Goal: Communication & Community: Answer question/provide support

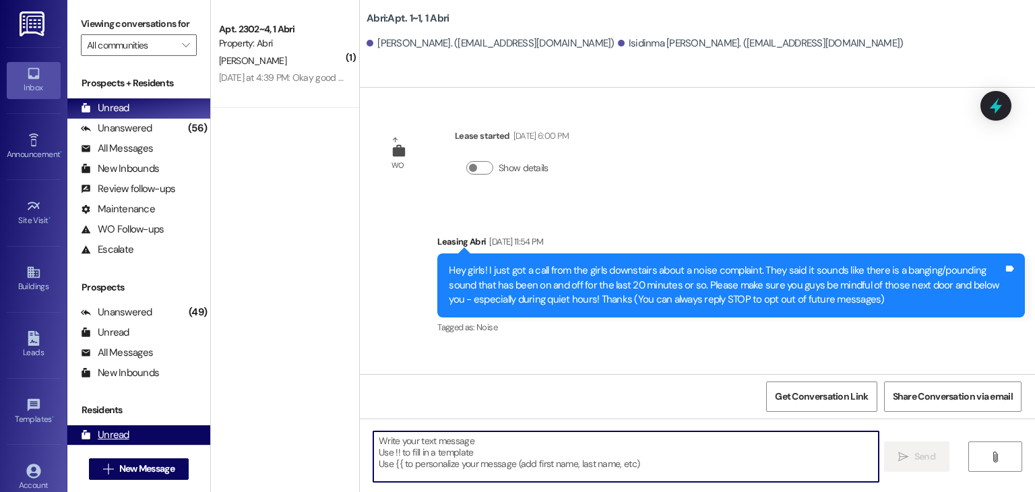
scroll to position [328, 0]
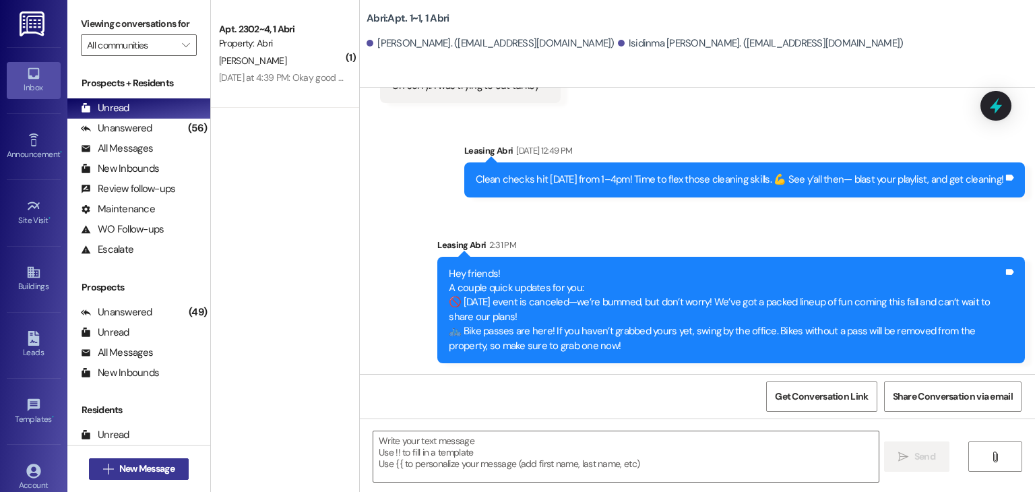
click at [135, 467] on span "New Message" at bounding box center [146, 469] width 55 height 14
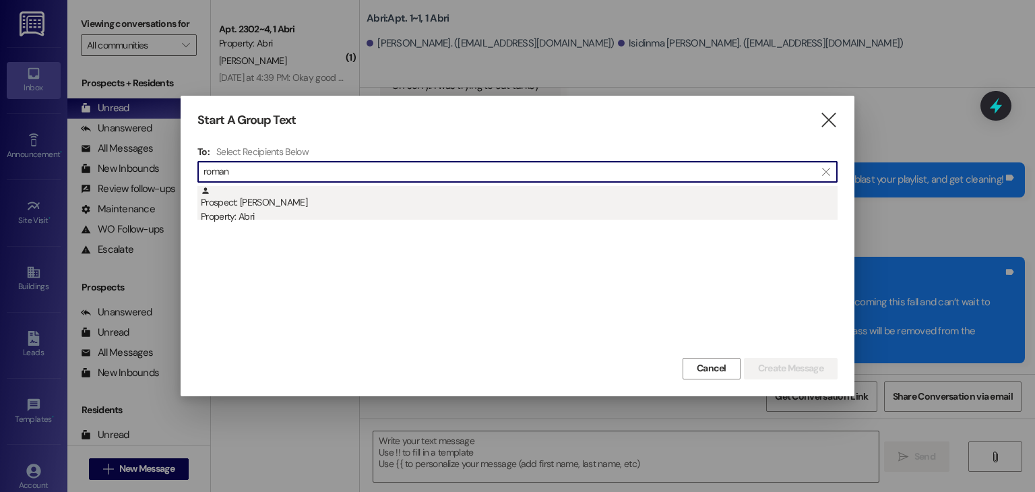
type input "roman"
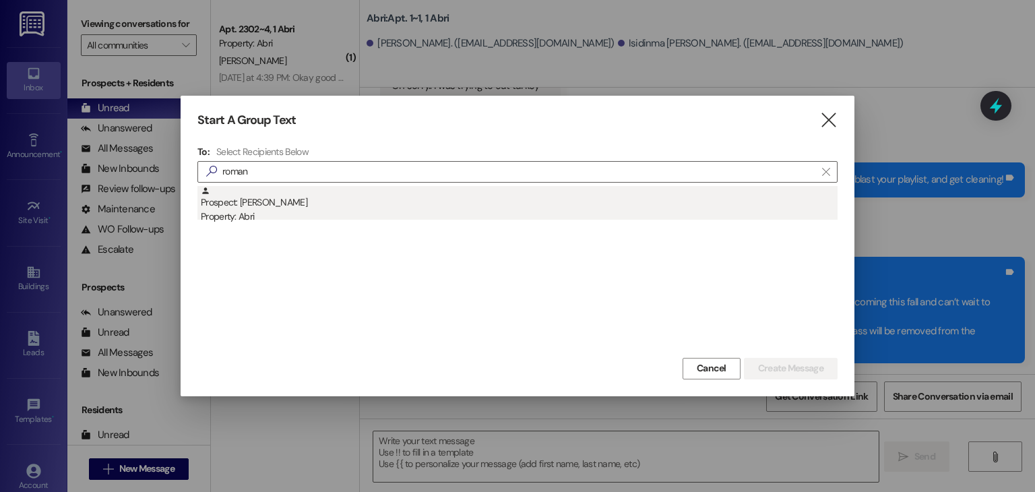
click at [243, 202] on div "Prospect: [PERSON_NAME] Property: Abri" at bounding box center [519, 205] width 637 height 38
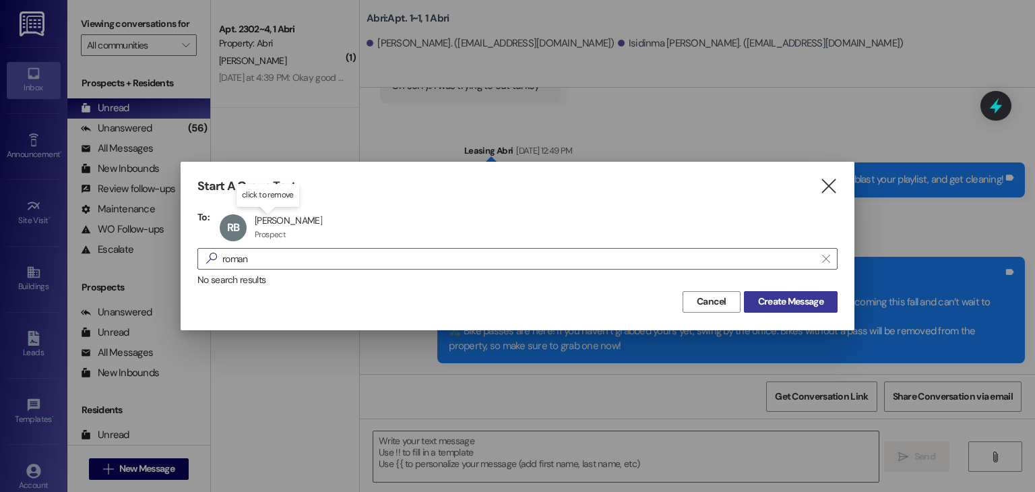
click at [784, 306] on span "Create Message" at bounding box center [790, 302] width 65 height 14
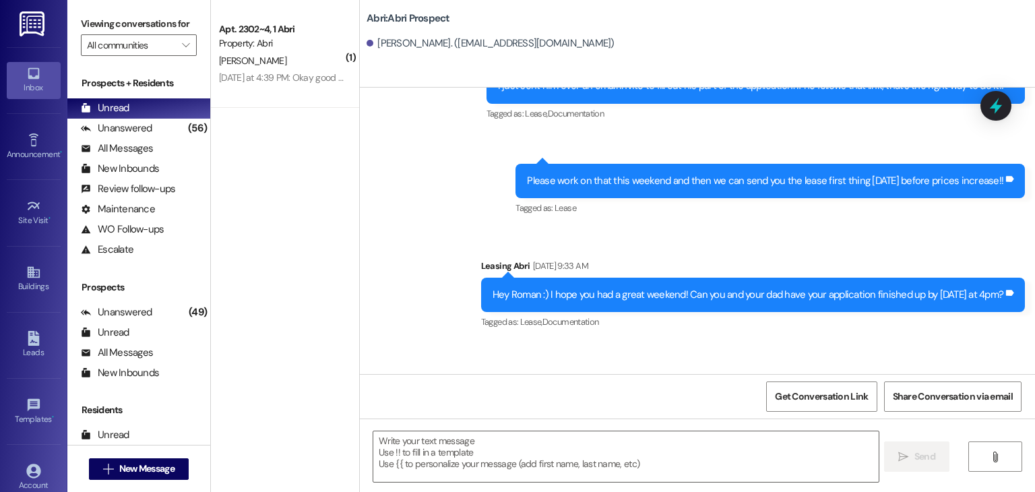
scroll to position [1344, 0]
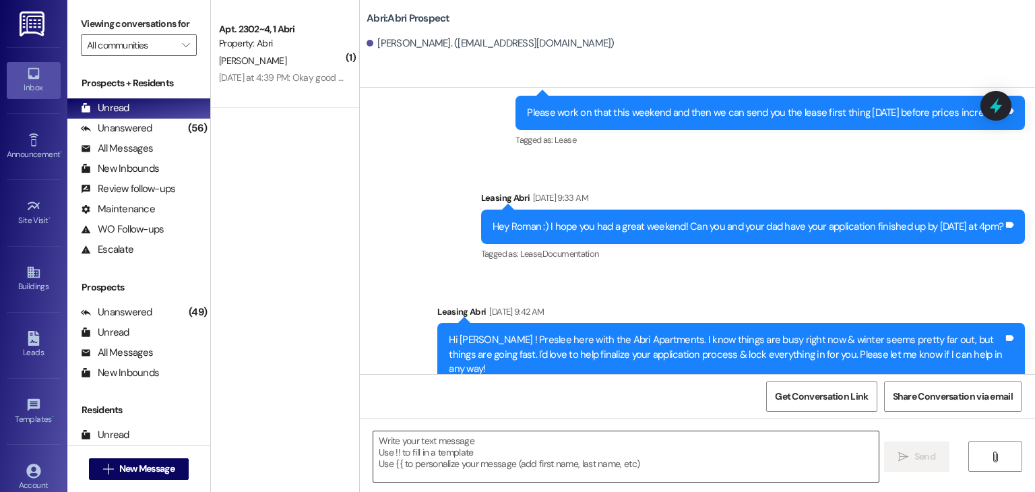
click at [424, 448] on textarea at bounding box center [625, 456] width 505 height 51
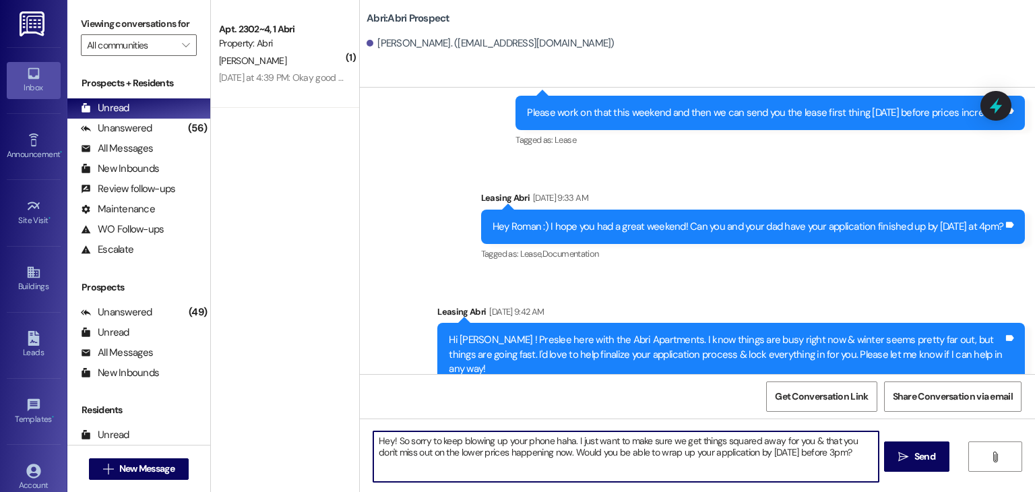
type textarea "Hey! So sorry to keep blowing up your phone haha. I just want to make sure we g…"
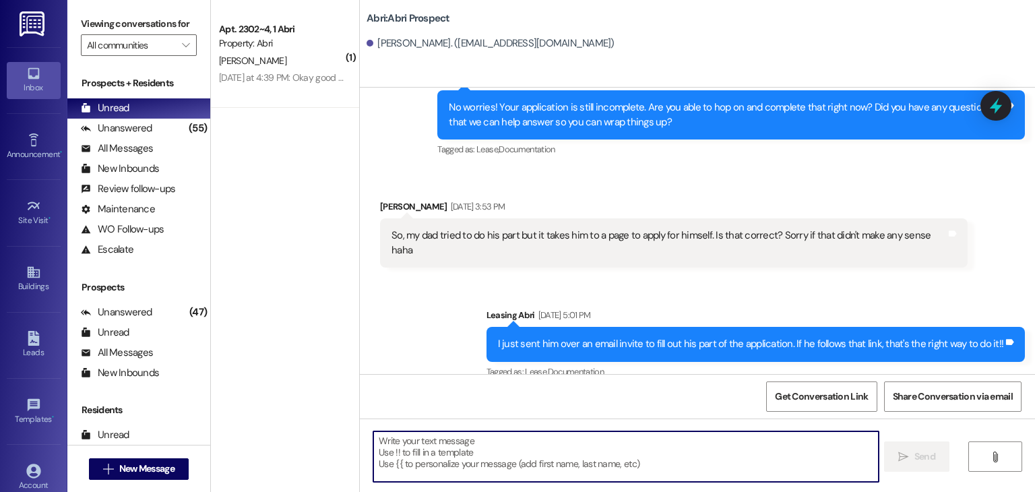
scroll to position [1453, 0]
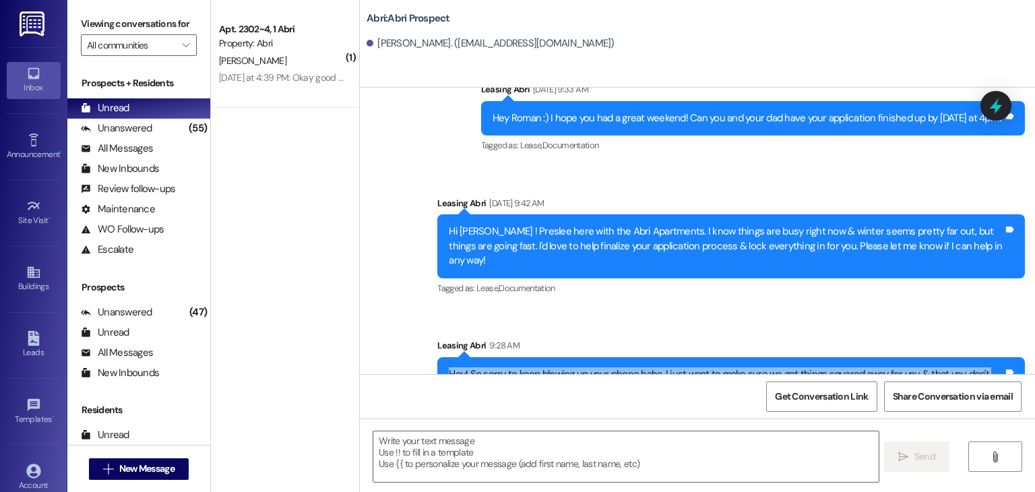
drag, startPoint x: 442, startPoint y: 330, endPoint x: 927, endPoint y: 355, distance: 485.3
click at [927, 357] on div "Hey! So sorry to keep blowing up your phone haha. I just want to make sure we g…" at bounding box center [731, 381] width 588 height 49
copy div "Hey! So sorry to keep blowing up your phone haha. I just want to make sure we g…"
click at [488, 271] on div "Sent via SMS Leasing Abri [DATE] 5:01 PM I just sent him over an email invite t…" at bounding box center [697, 130] width 675 height 574
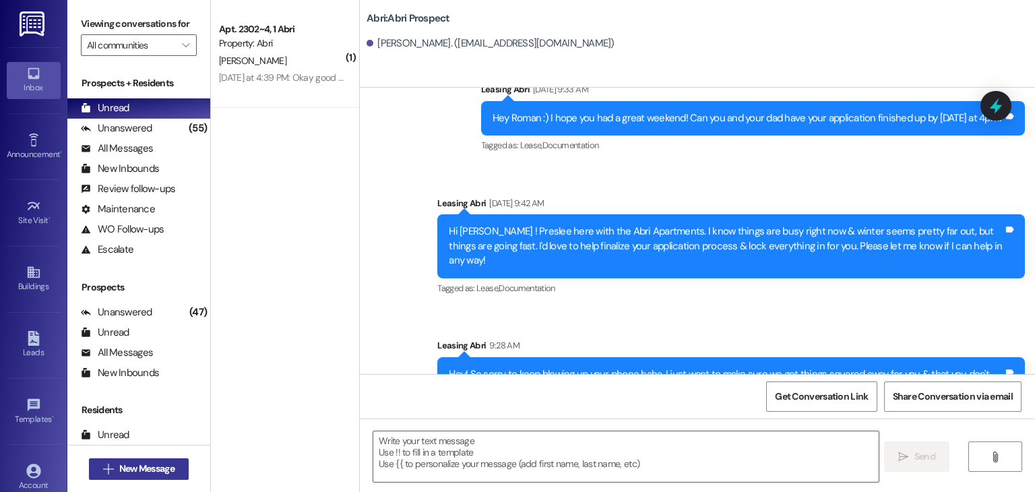
click at [135, 469] on span "New Message" at bounding box center [146, 469] width 55 height 14
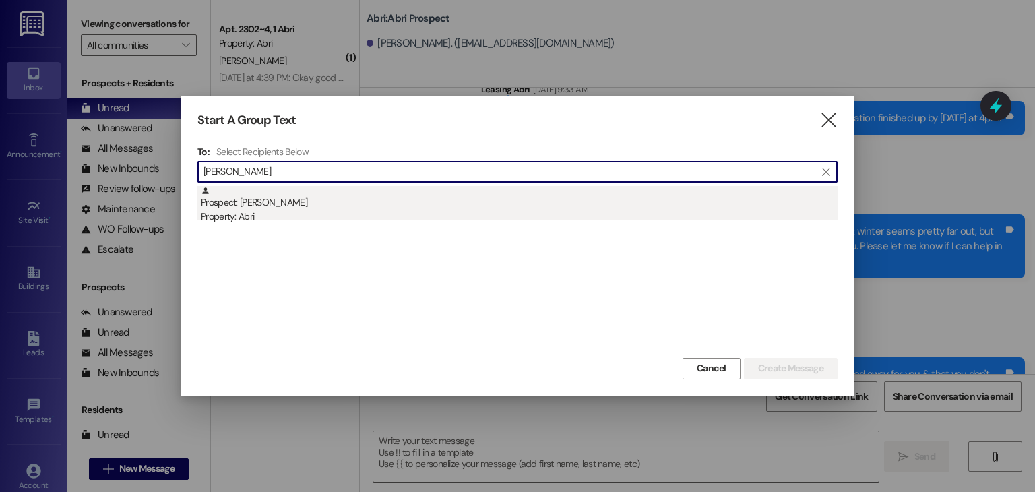
type input "[PERSON_NAME]"
click at [419, 206] on div "Prospect: [PERSON_NAME] Property: Abri" at bounding box center [519, 205] width 637 height 38
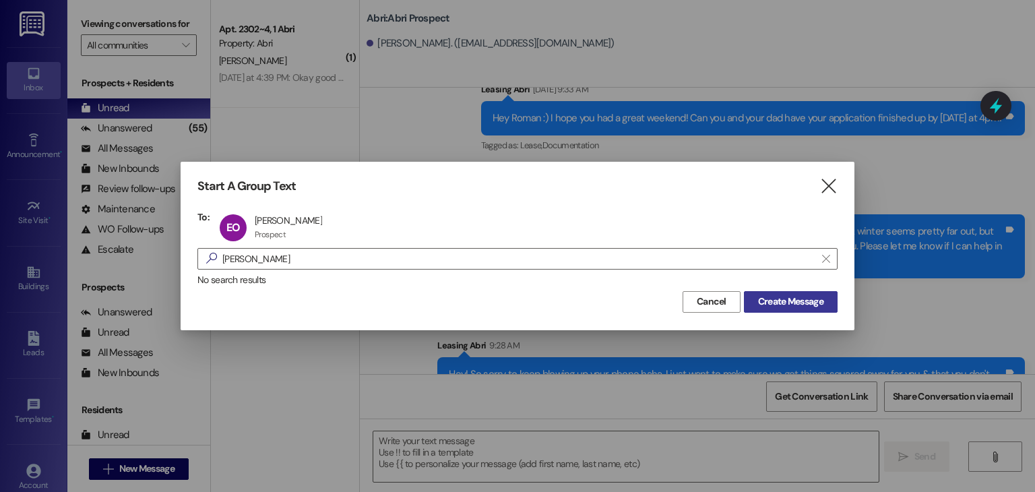
click at [758, 301] on span "Create Message" at bounding box center [790, 302] width 65 height 14
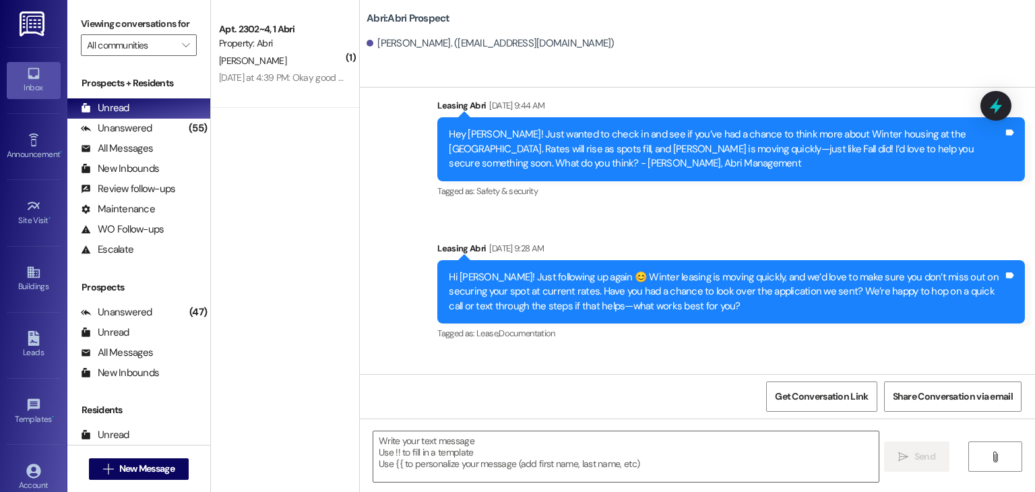
scroll to position [1015, 0]
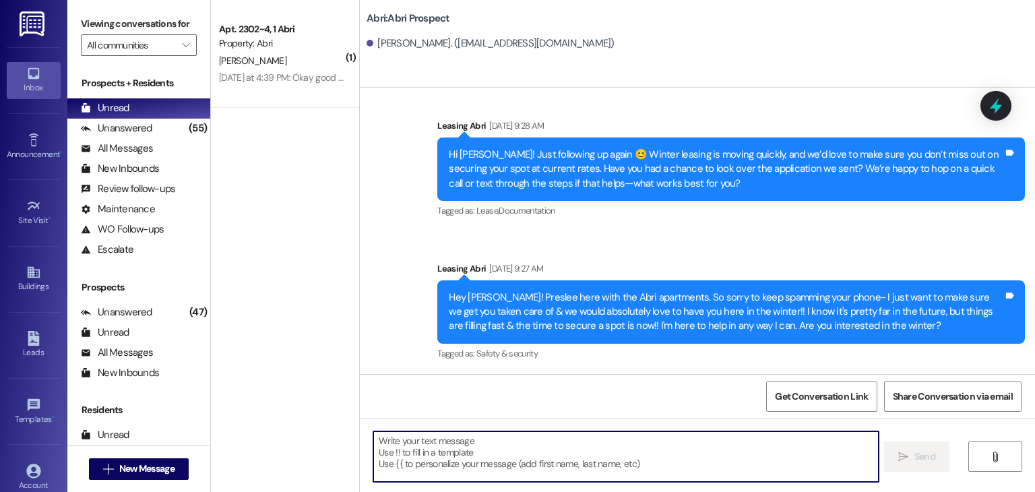
click at [420, 446] on textarea at bounding box center [625, 456] width 505 height 51
paste textarea "Hey! So sorry to keep blowing up your phone haha. I just want to make sure we g…"
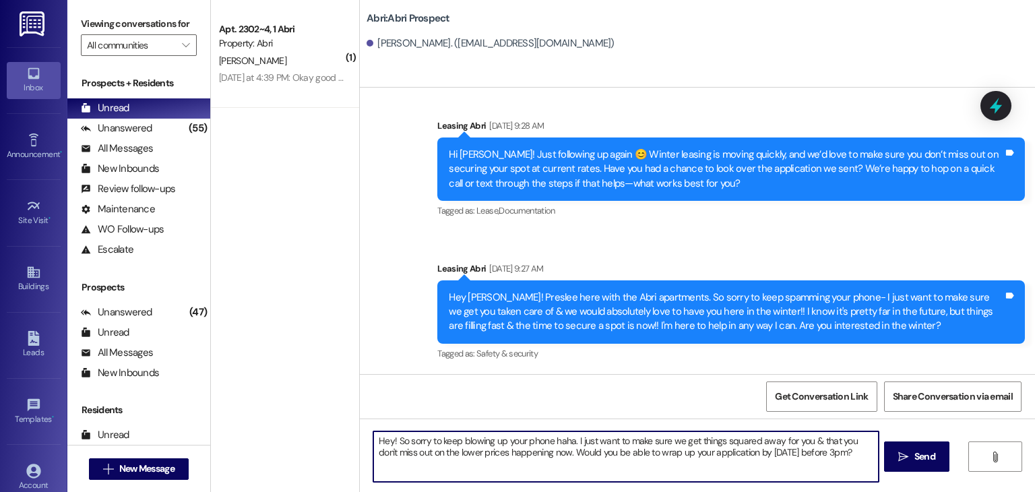
drag, startPoint x: 392, startPoint y: 440, endPoint x: 571, endPoint y: 443, distance: 179.3
click at [571, 443] on textarea "Hey! So sorry to keep blowing up your phone haha. I just want to make sure we g…" at bounding box center [625, 456] width 505 height 51
click at [410, 443] on textarea "Hey! I just want to make sure we get things squared away for you & that you don…" at bounding box center [625, 456] width 505 height 51
click at [386, 442] on textarea "Hey! I want to make sure we get things squared away for you & that you don't mi…" at bounding box center [625, 456] width 505 height 51
click at [674, 453] on textarea "Hey [PERSON_NAME]! I want to make sure we get things squared away for you & tha…" at bounding box center [625, 456] width 505 height 51
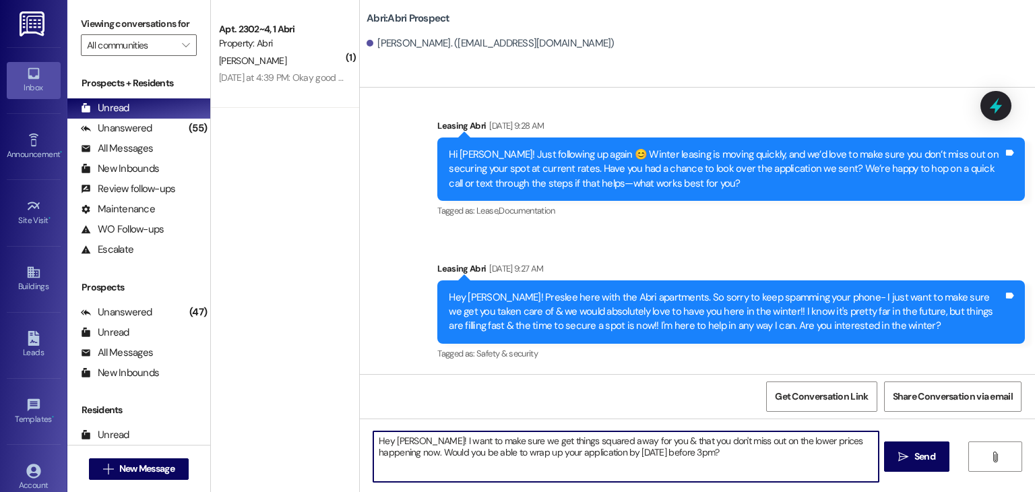
click at [812, 443] on textarea "Hey [PERSON_NAME]! I want to make sure we get things squared away for you & tha…" at bounding box center [625, 456] width 505 height 51
type textarea "Hey [PERSON_NAME]! I want to make sure we get things squared away for you & tha…"
click at [720, 456] on textarea "Hey [PERSON_NAME]! I want to make sure we get things squared away for you & tha…" at bounding box center [625, 456] width 505 height 51
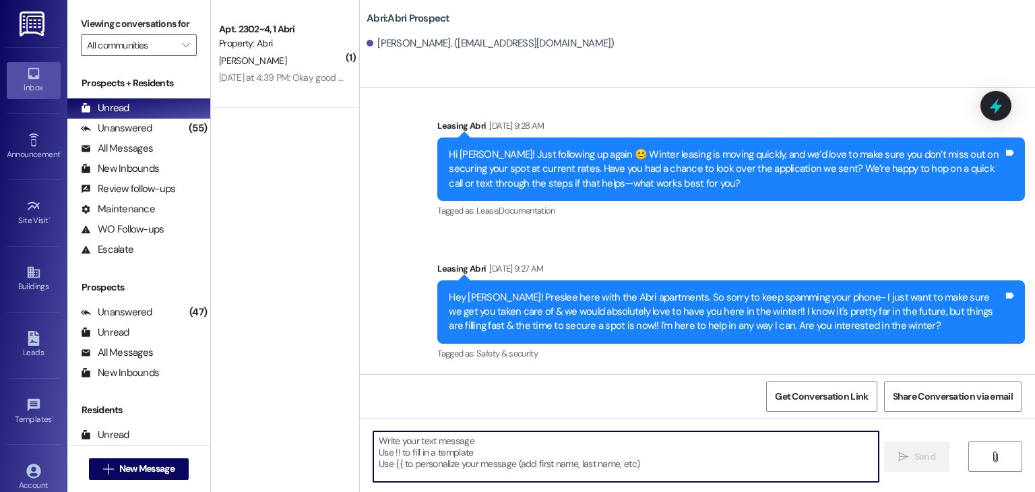
scroll to position [1124, 0]
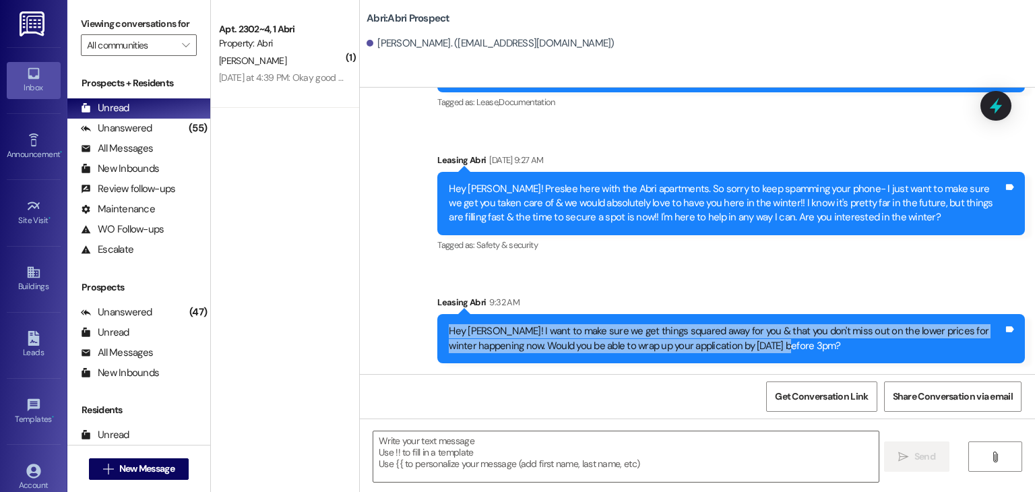
drag, startPoint x: 442, startPoint y: 330, endPoint x: 818, endPoint y: 366, distance: 377.9
click at [818, 366] on div "Sent via SMS Leasing Abri 9:32 AM Hey [PERSON_NAME]! I want to make sure we get…" at bounding box center [731, 329] width 608 height 88
copy div "Hey [PERSON_NAME]! I want to make sure we get things squared away for you & tha…"
click at [150, 464] on span "New Message" at bounding box center [146, 469] width 55 height 14
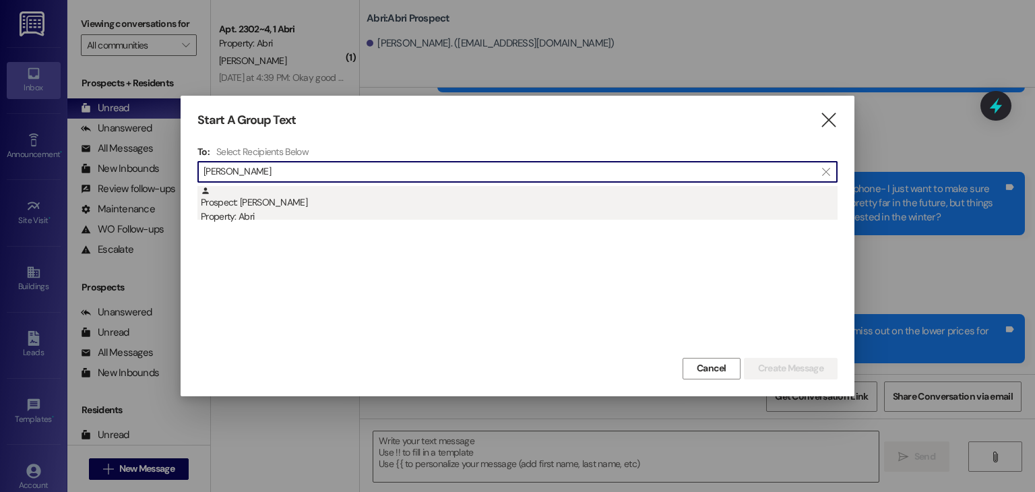
type input "[PERSON_NAME]"
click at [301, 205] on div "Prospect: [PERSON_NAME] Property: Abri" at bounding box center [519, 205] width 637 height 38
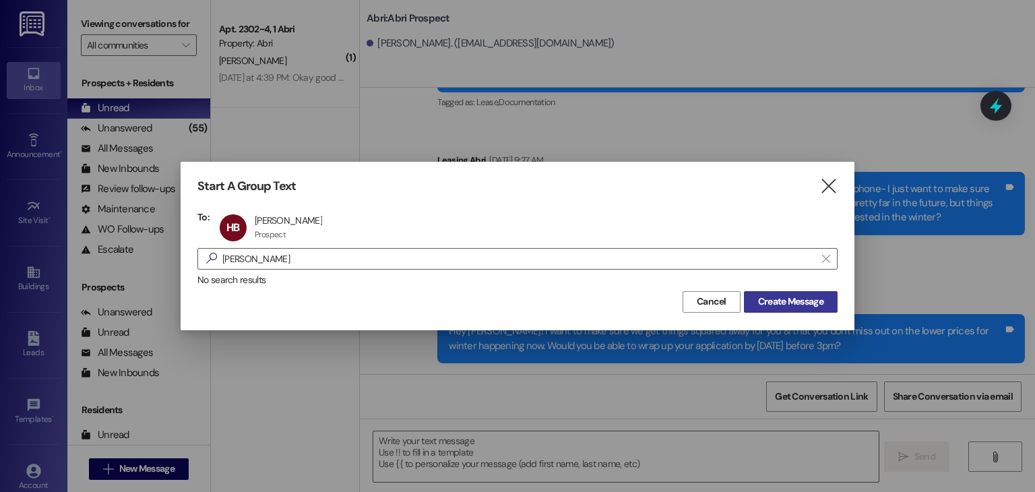
click at [783, 305] on span "Create Message" at bounding box center [790, 302] width 65 height 14
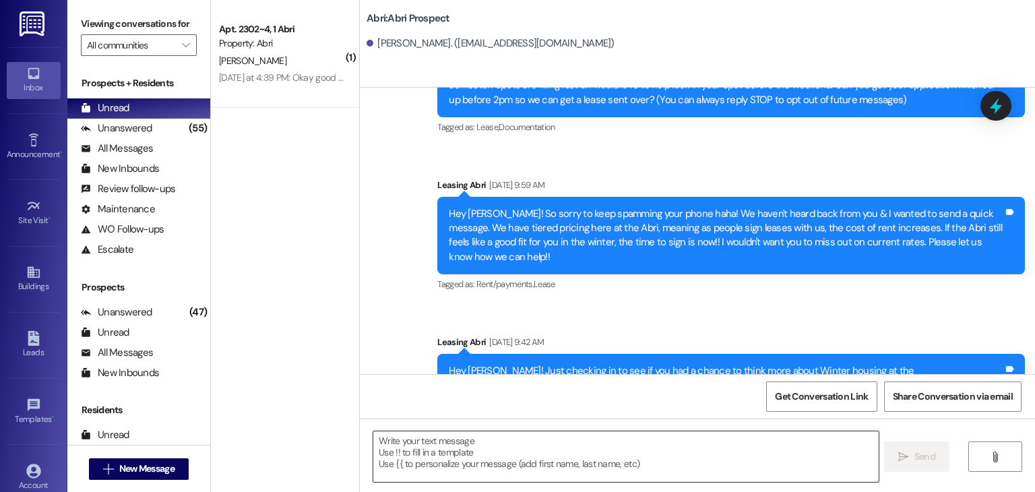
click at [414, 461] on textarea at bounding box center [625, 456] width 505 height 51
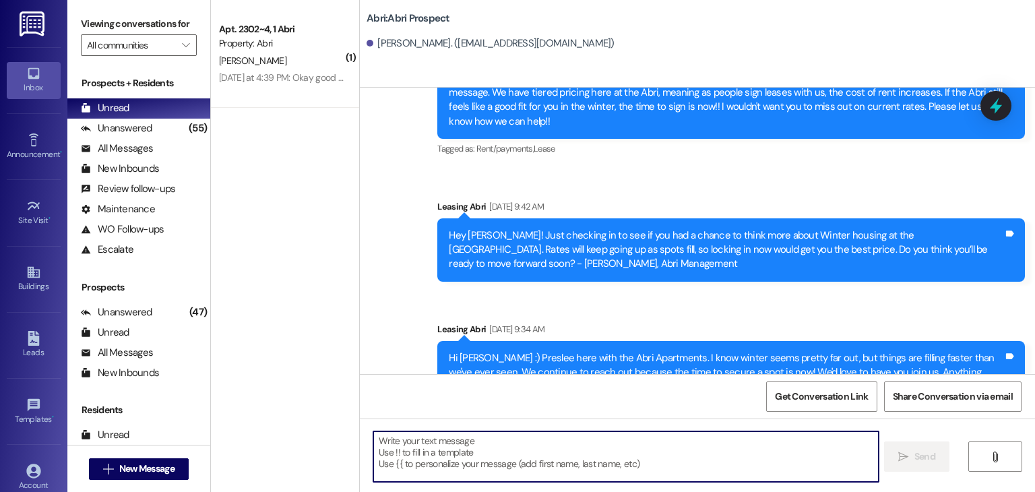
scroll to position [276, 0]
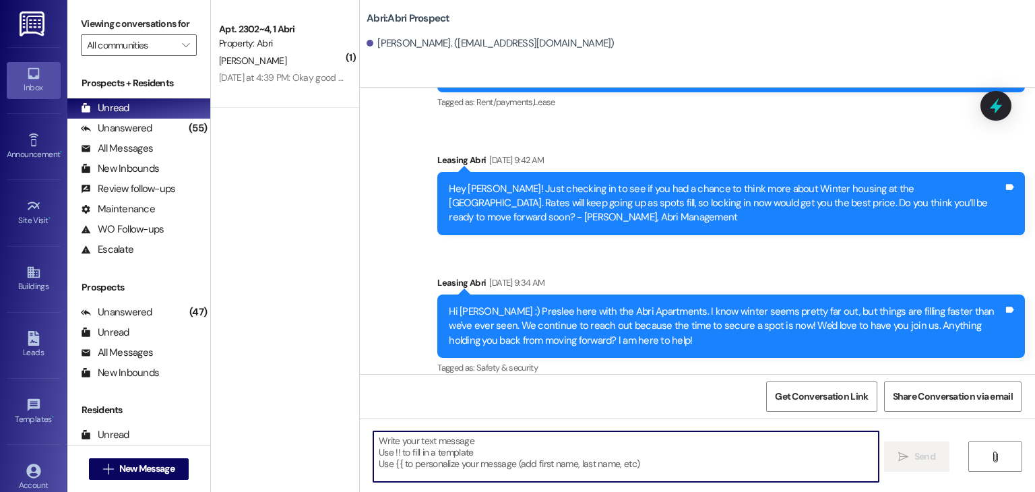
paste textarea "Hey [PERSON_NAME]! I want to make sure we get things squared away for you & tha…"
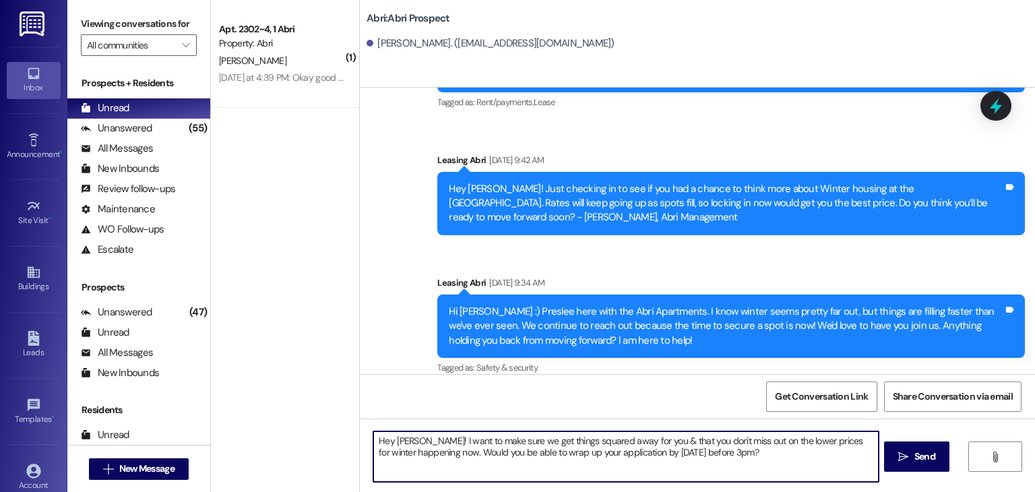
click at [413, 444] on textarea "Hey [PERSON_NAME]! I want to make sure we get things squared away for you & tha…" at bounding box center [625, 456] width 505 height 51
click at [725, 450] on textarea "Hey [PERSON_NAME]! I want to make sure we get things squared away for you & tha…" at bounding box center [625, 456] width 505 height 51
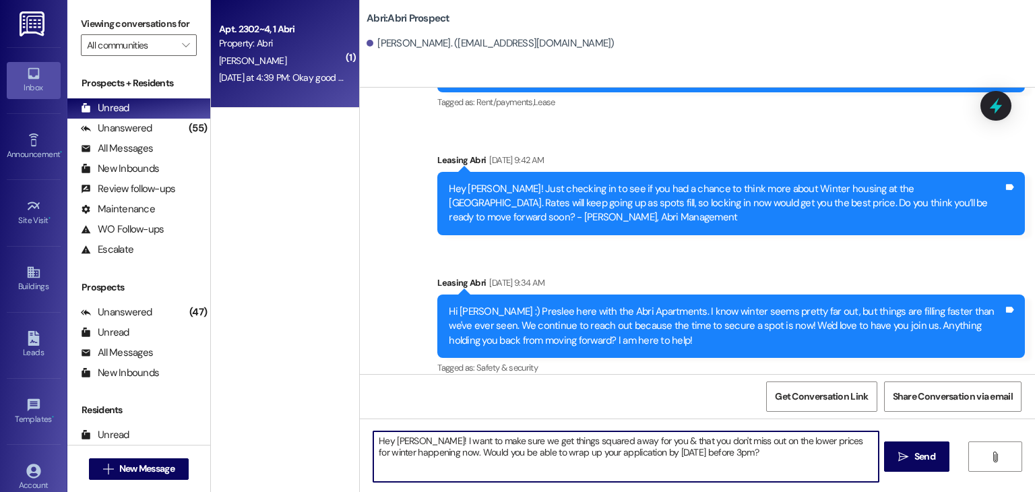
type textarea "Hey [PERSON_NAME]! I want to make sure we get things squared away for you & tha…"
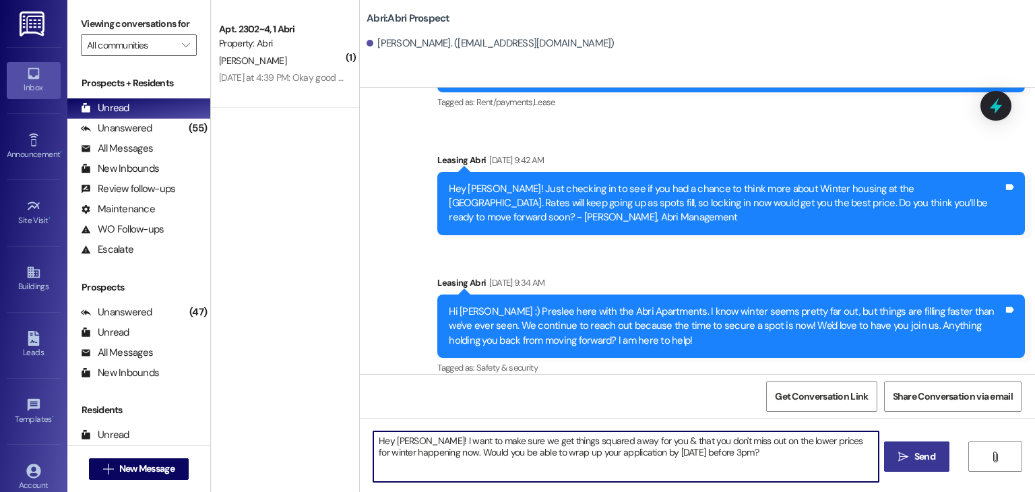
click at [933, 459] on span "Send" at bounding box center [925, 457] width 21 height 14
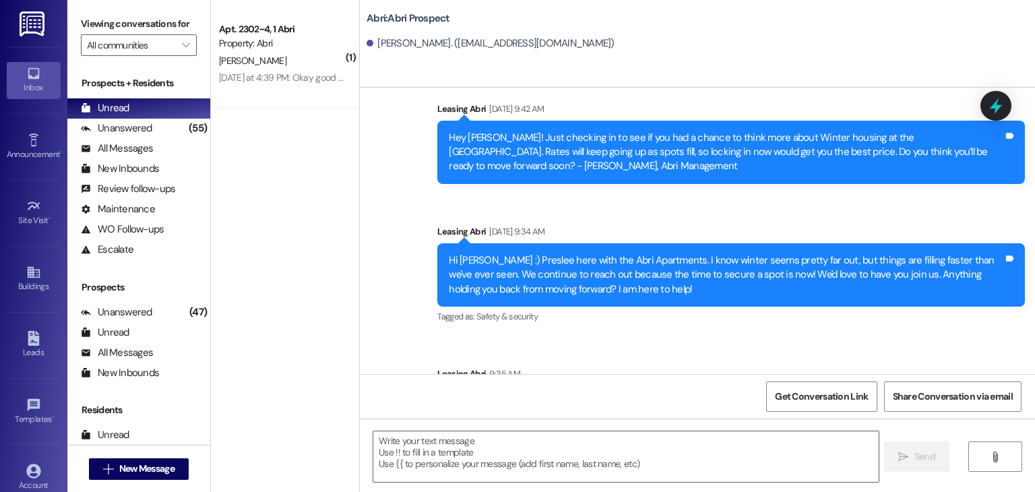
scroll to position [384, 0]
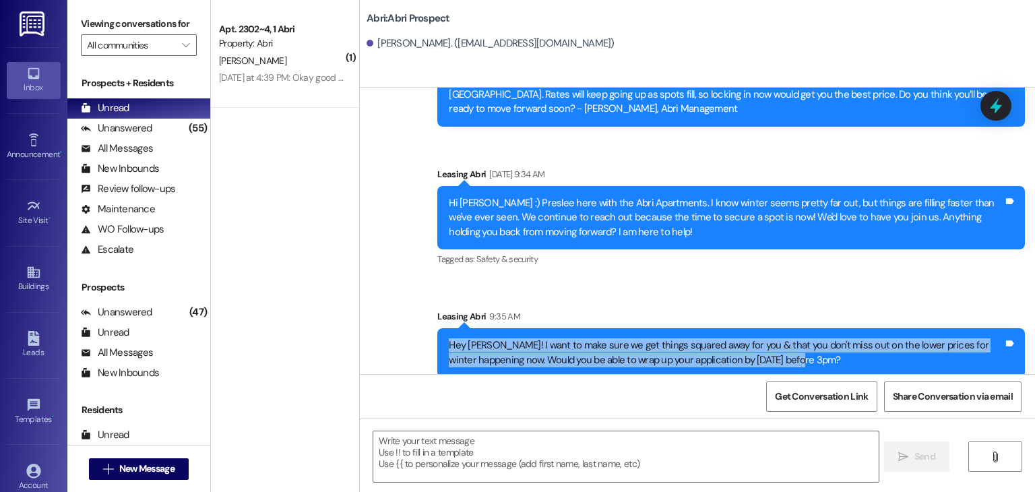
drag, startPoint x: 436, startPoint y: 330, endPoint x: 835, endPoint y: 361, distance: 399.6
click at [835, 361] on div "Hey [PERSON_NAME]! I want to make sure we get things squared away for you & tha…" at bounding box center [731, 352] width 588 height 49
copy div "Hey [PERSON_NAME]! I want to make sure we get things squared away for you & tha…"
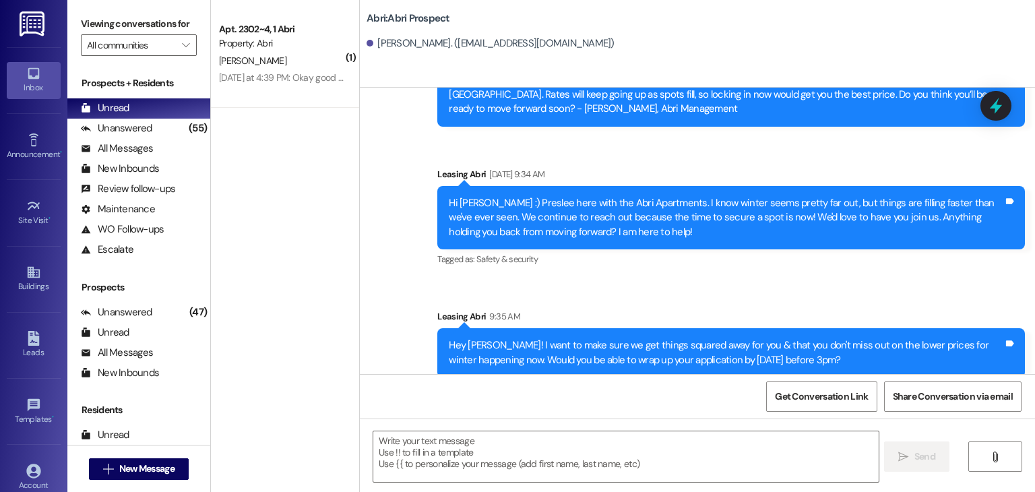
click at [115, 481] on div " New Message" at bounding box center [139, 469] width 100 height 34
click at [119, 470] on span "New Message" at bounding box center [146, 469] width 55 height 14
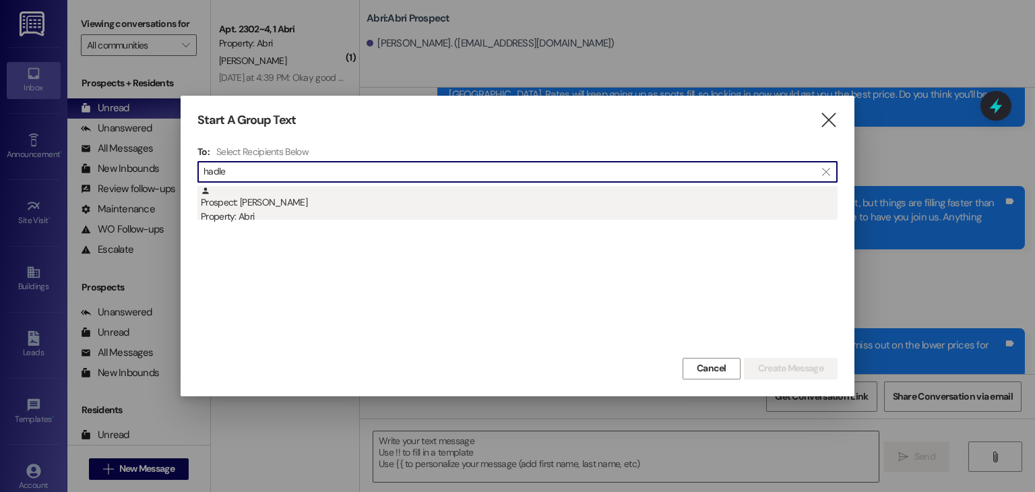
type input "hadle"
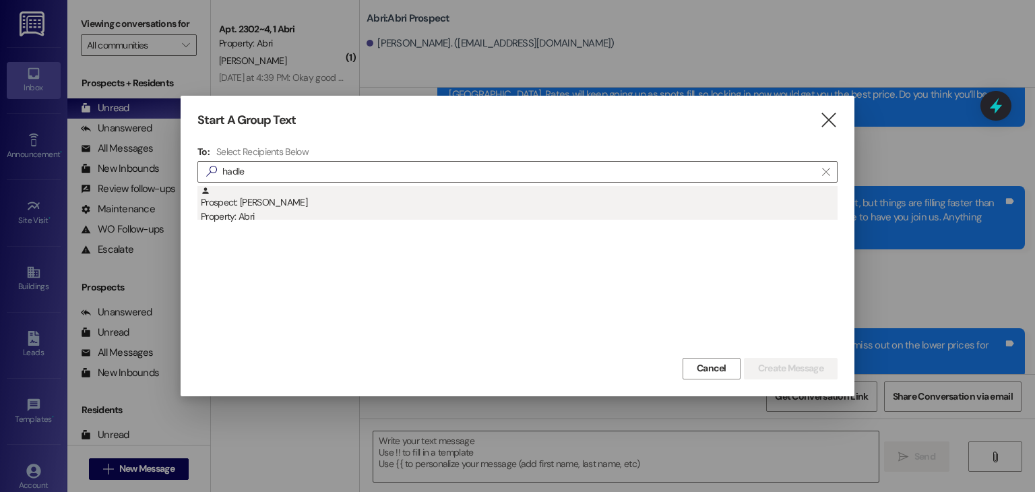
click at [239, 212] on div "Property: Abri" at bounding box center [519, 217] width 637 height 14
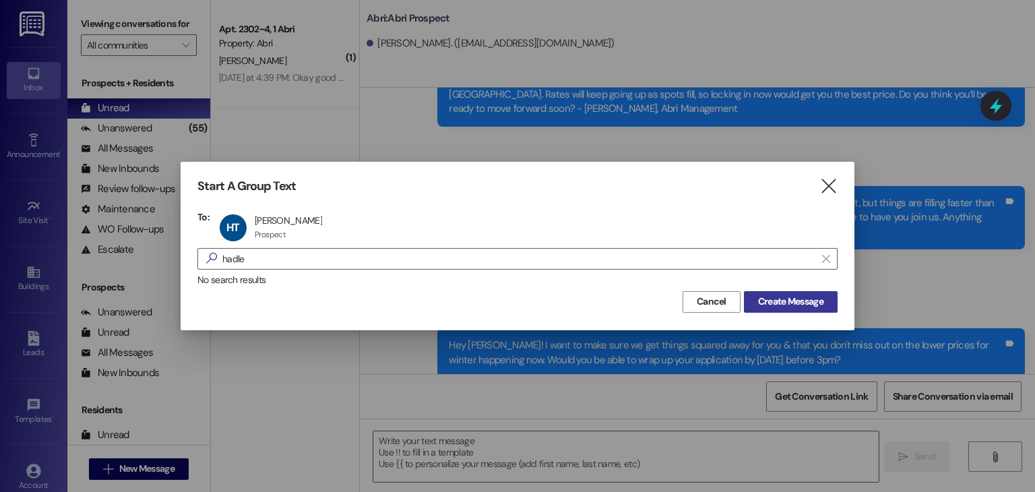
click at [809, 303] on span "Create Message" at bounding box center [790, 302] width 65 height 14
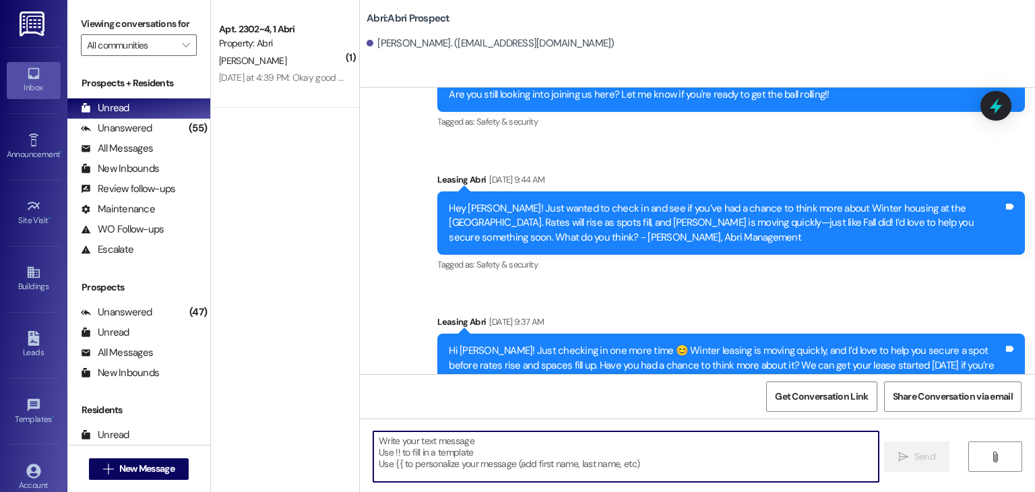
click at [450, 449] on textarea at bounding box center [625, 456] width 505 height 51
paste textarea "Hey [PERSON_NAME]! I want to make sure we get things squared away for you & tha…"
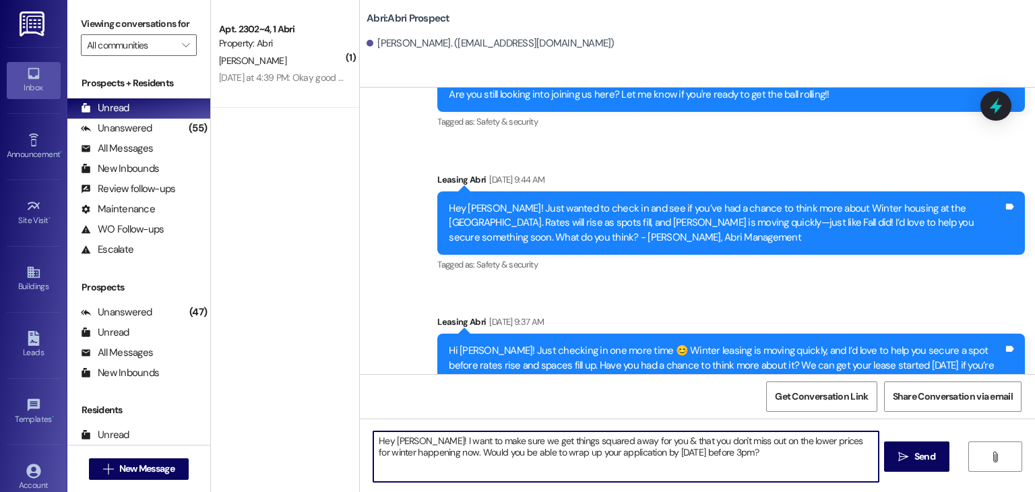
click at [419, 438] on textarea "Hey [PERSON_NAME]! I want to make sure we get things squared away for you & tha…" at bounding box center [625, 456] width 505 height 51
type textarea "Hey [PERSON_NAME]! I want to make sure we get things squared away for you & tha…"
click at [717, 466] on textarea "Hey [PERSON_NAME]! I want to make sure we get things squared away for you & tha…" at bounding box center [625, 456] width 505 height 51
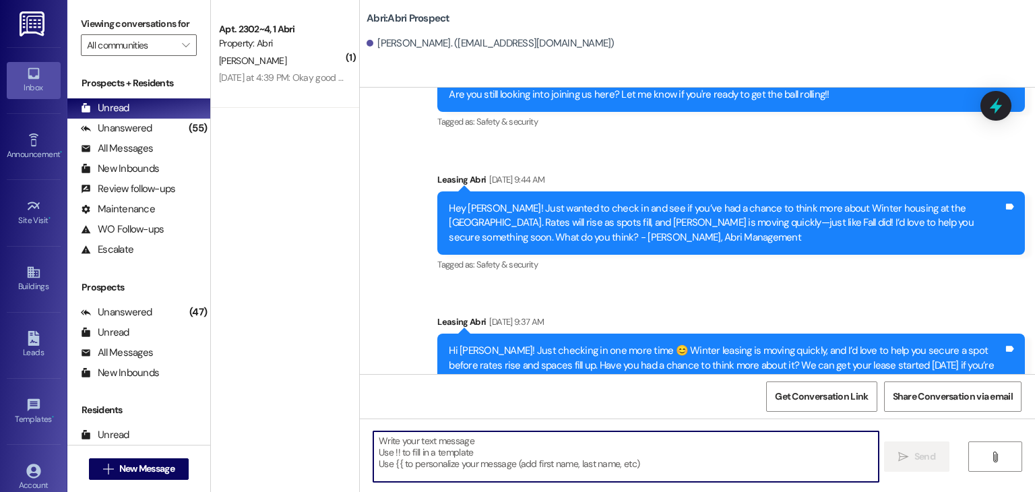
scroll to position [783, 0]
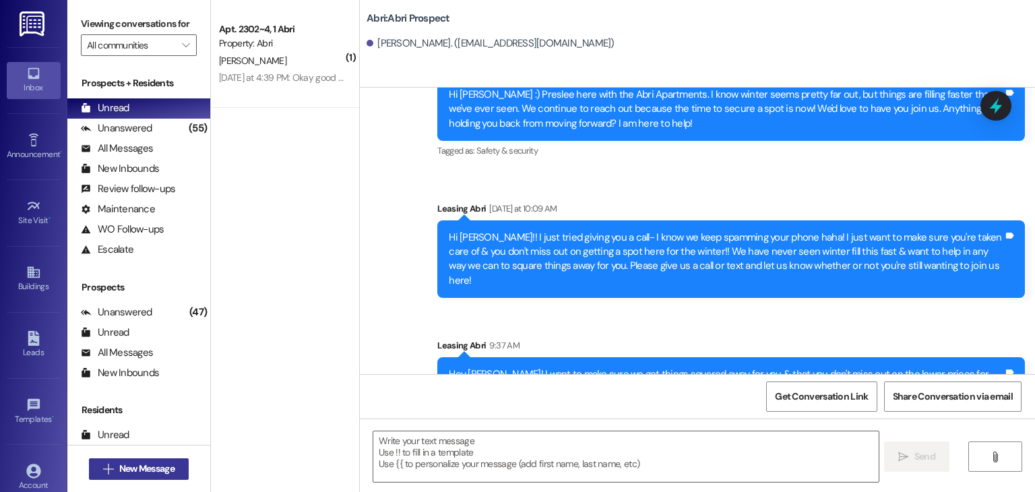
click at [117, 463] on span "New Message" at bounding box center [147, 469] width 61 height 14
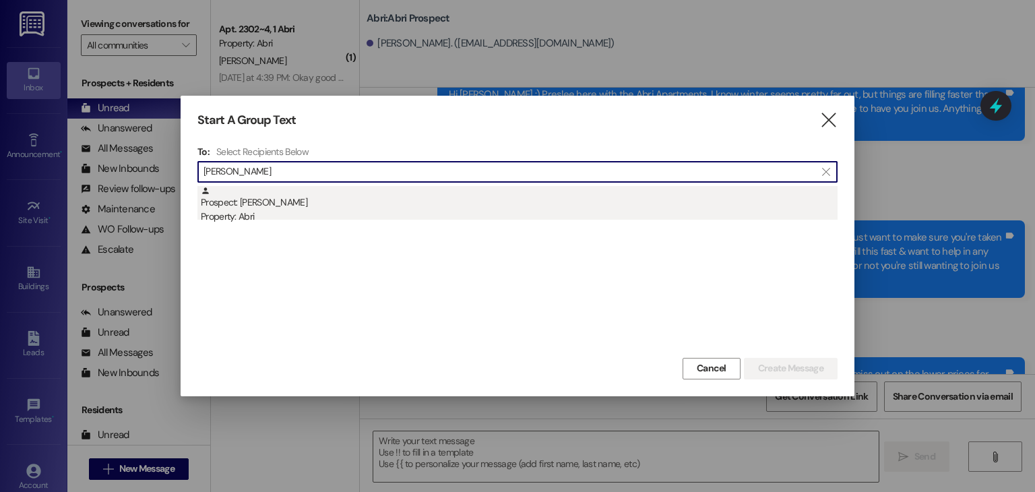
type input "[PERSON_NAME]"
click at [257, 206] on div "Prospect: [PERSON_NAME] Property: Abri" at bounding box center [519, 205] width 637 height 38
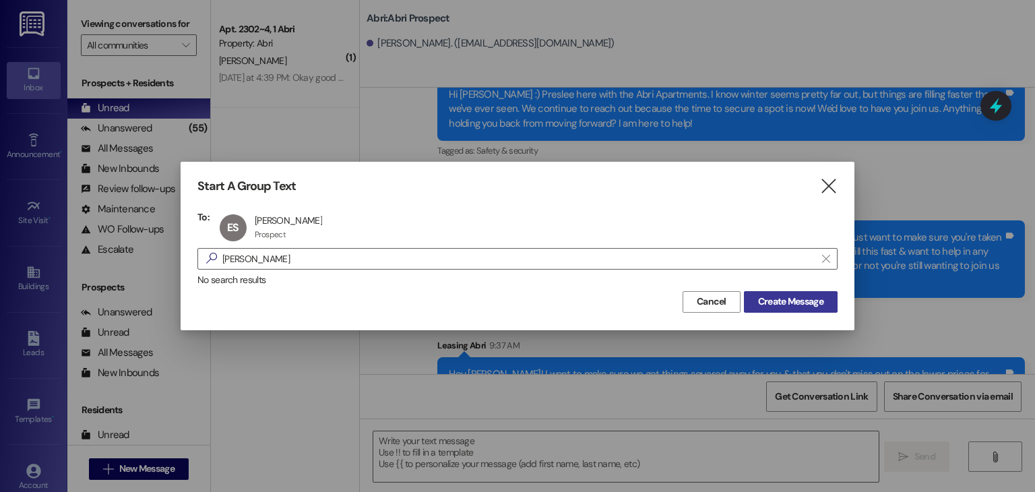
click at [789, 308] on span "Create Message" at bounding box center [790, 302] width 65 height 14
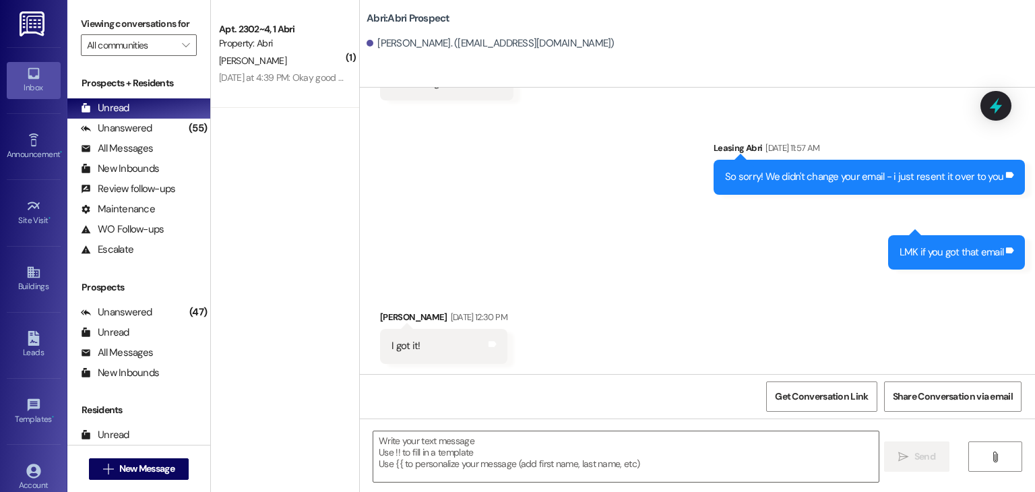
scroll to position [563, 0]
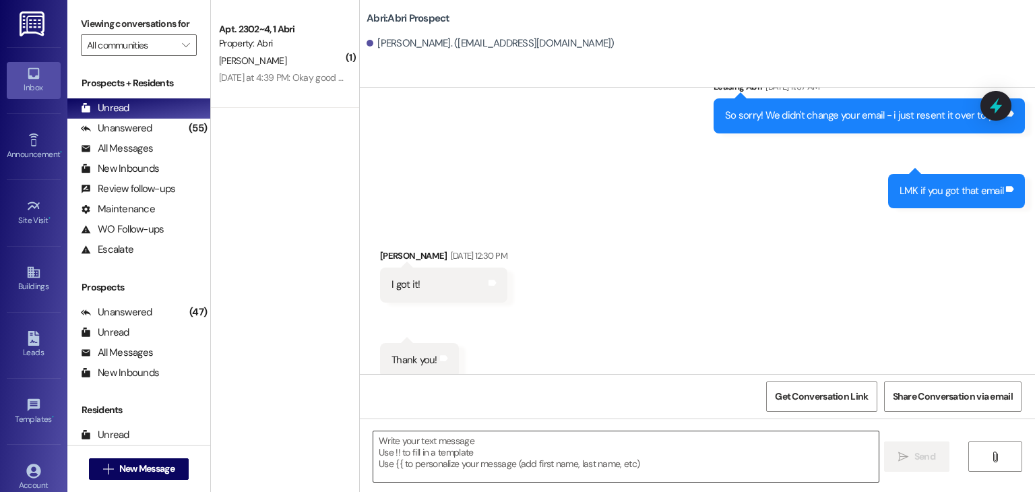
click at [457, 452] on textarea at bounding box center [625, 456] width 505 height 51
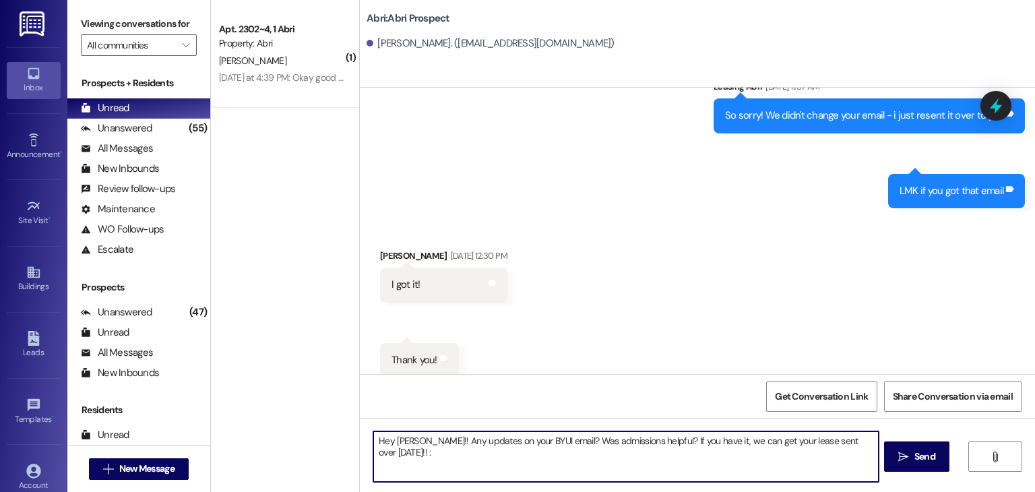
type textarea "Hey [PERSON_NAME]!! Any updates on your BYUI email? Was admissions helpful? If …"
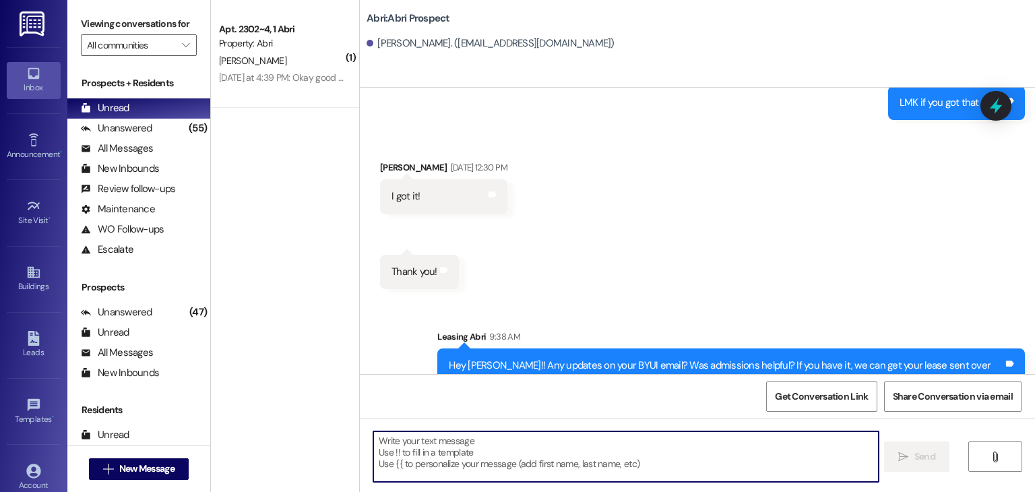
scroll to position [657, 0]
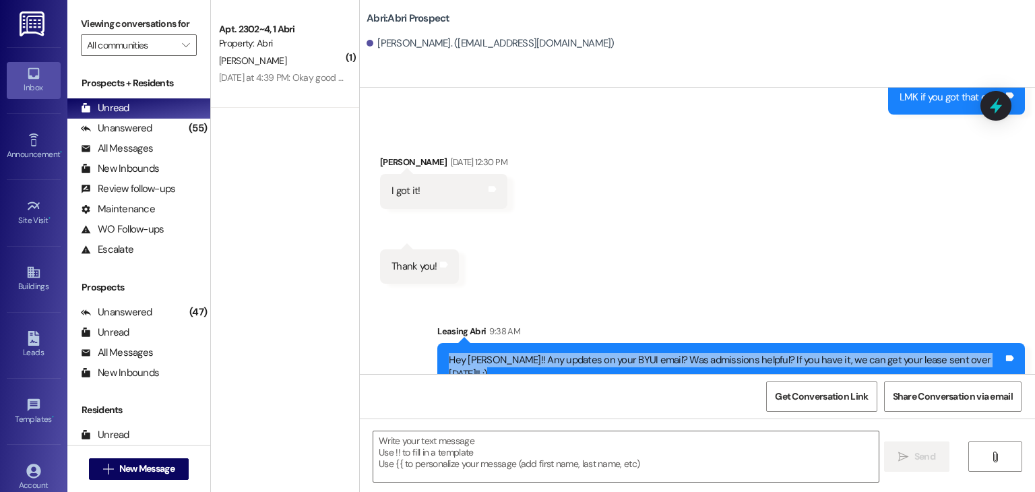
drag, startPoint x: 464, startPoint y: 347, endPoint x: 1035, endPoint y: 330, distance: 571.2
click at [1035, 330] on div "Sent via SMS Leasing Abri [DATE] 9:33 AM Hey [PERSON_NAME]! This is Kayla with …" at bounding box center [697, 231] width 675 height 286
copy div "Hey [PERSON_NAME]!! Any updates on your BYUI email? Was admissions helpful? If …"
click at [129, 476] on button " New Message" at bounding box center [139, 469] width 100 height 22
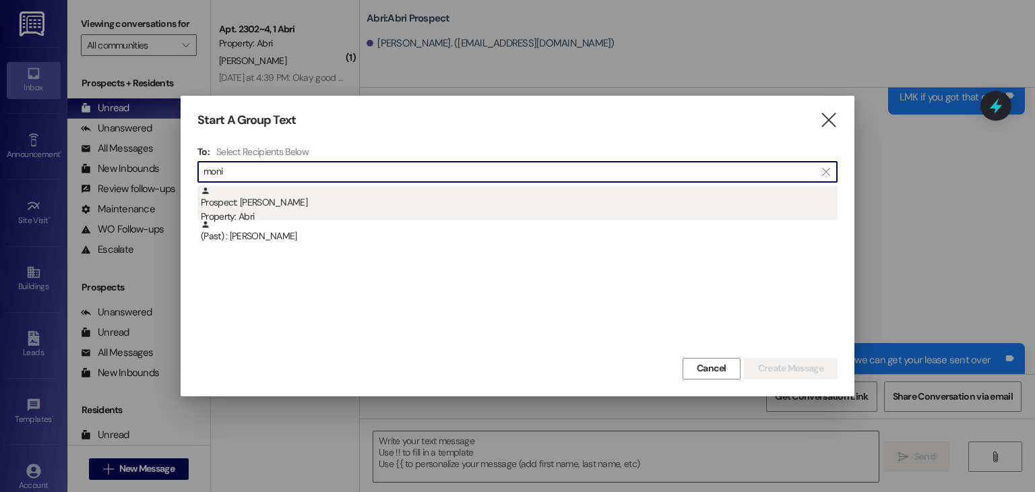
type input "moni"
click at [253, 204] on div "Prospect: [PERSON_NAME] Property: Abri" at bounding box center [519, 205] width 637 height 38
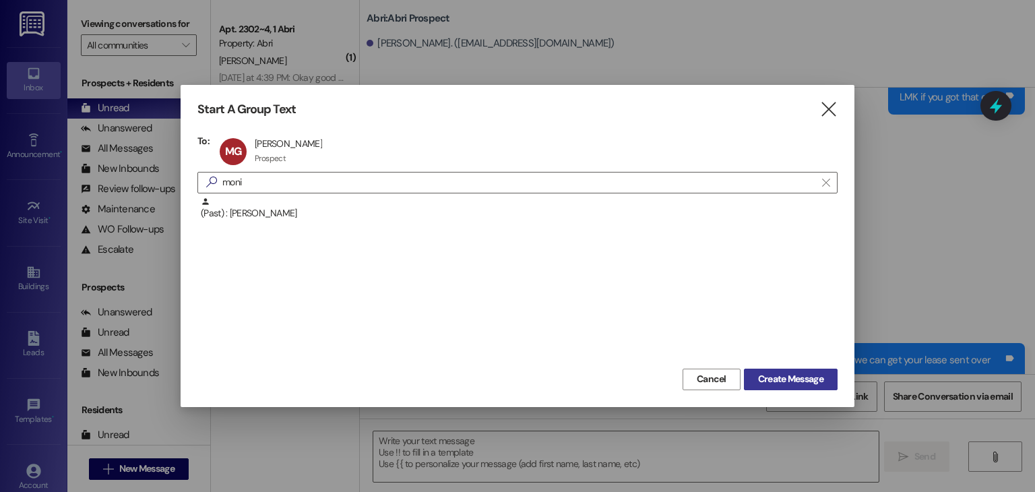
click at [795, 380] on span "Create Message" at bounding box center [790, 379] width 65 height 14
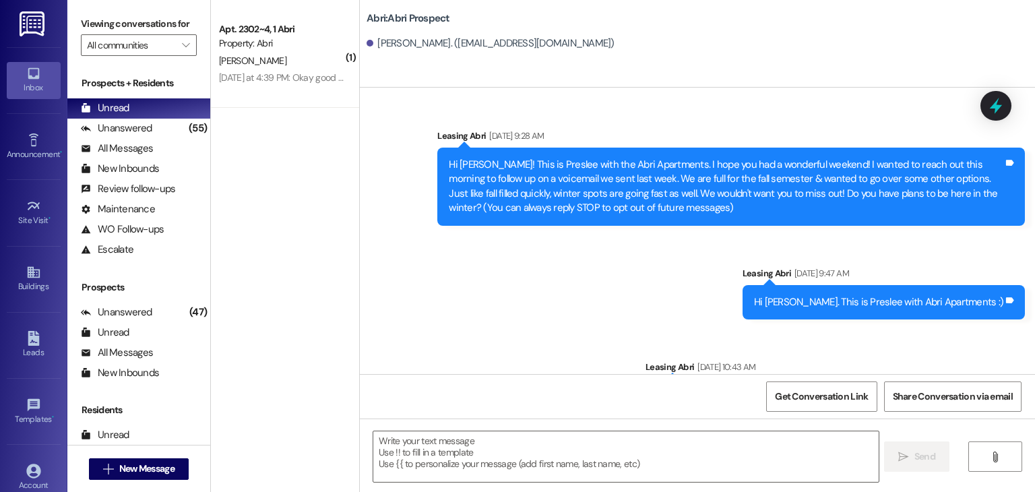
click at [549, 445] on textarea at bounding box center [625, 456] width 505 height 51
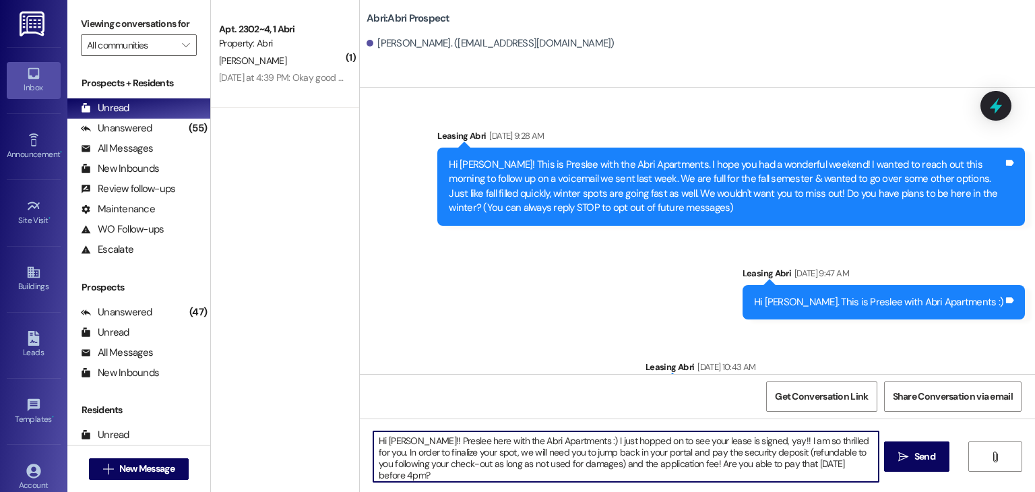
click at [434, 464] on textarea "Hi [PERSON_NAME]!! Preslee here with the Abri Apartments :) I just hopped on to…" at bounding box center [625, 456] width 505 height 51
type textarea "Hi [PERSON_NAME]!! Preslee here with the Abri Apartments :) I just hopped on to…"
click at [837, 464] on textarea "Hi [PERSON_NAME]!! Preslee here with the Abri Apartments :) I just hopped on to…" at bounding box center [625, 456] width 505 height 51
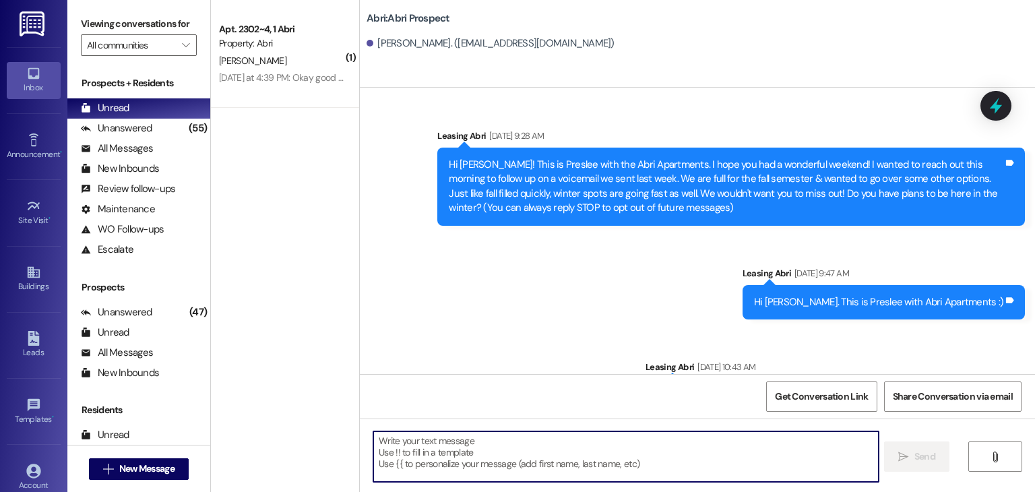
scroll to position [265, 0]
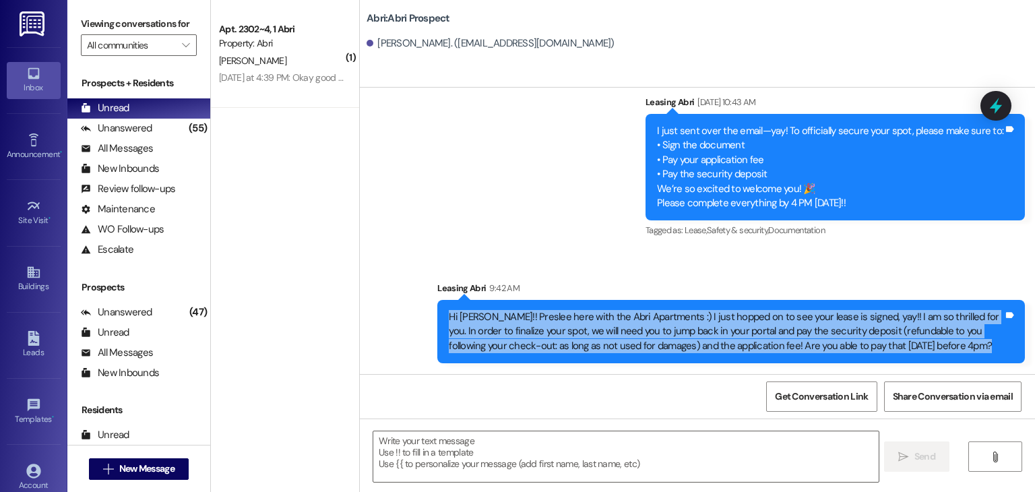
drag, startPoint x: 437, startPoint y: 310, endPoint x: 1005, endPoint y: 373, distance: 571.7
click at [1005, 373] on div "Sent via SMS Leasing Abri 9:42 AM Hi [PERSON_NAME]!! Preslee here with the Abri…" at bounding box center [731, 322] width 608 height 102
copy div "Hi [PERSON_NAME]!! Preslee here with the Abri Apartments :) I just hopped on to…"
click at [427, 352] on div "Sent via SMS Leasing Abri 9:42 AM Hi [PERSON_NAME]!! Preslee here with the Abri…" at bounding box center [731, 322] width 608 height 102
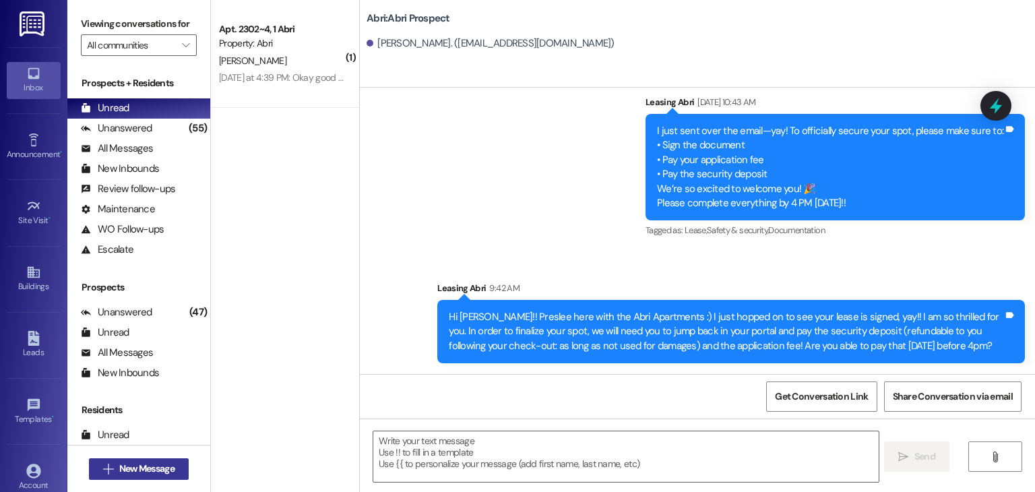
click at [144, 464] on span "New Message" at bounding box center [146, 469] width 55 height 14
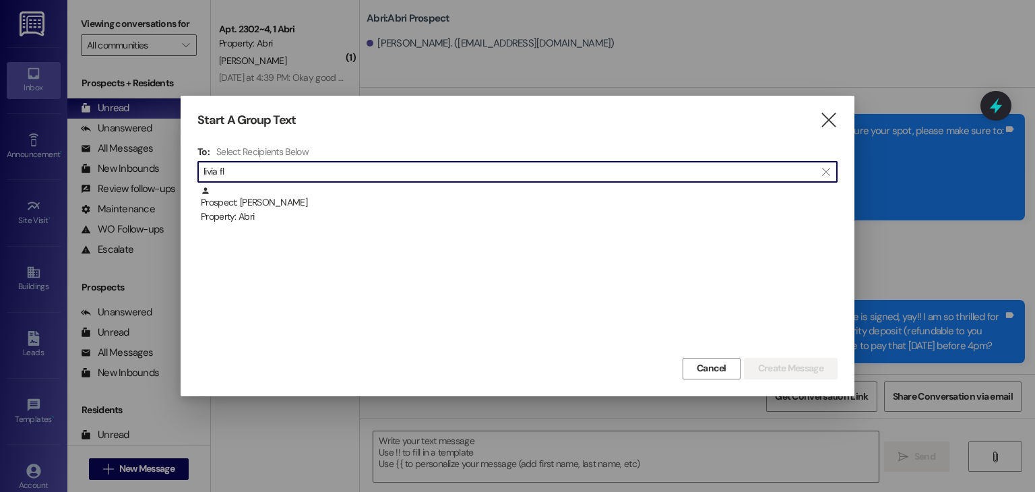
click at [289, 181] on input "livia fl" at bounding box center [510, 171] width 612 height 19
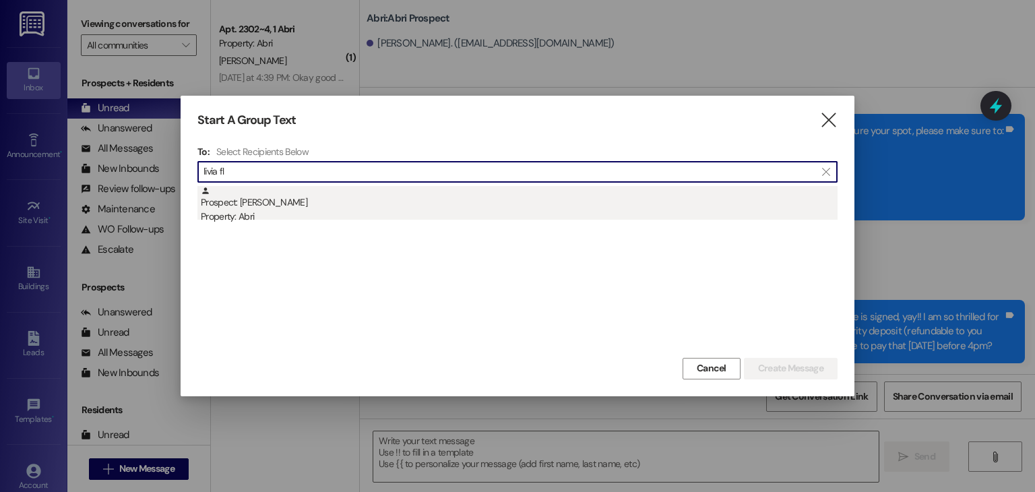
type input "livia fl"
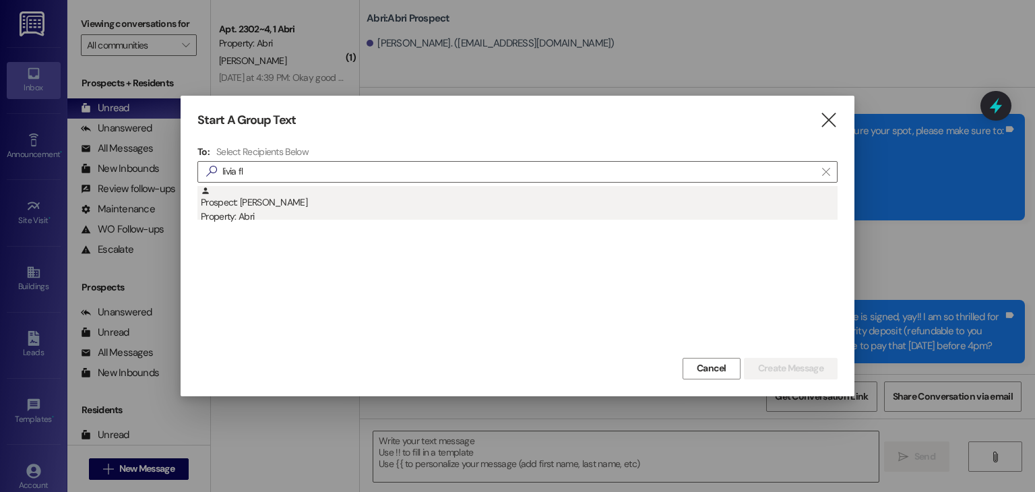
click at [286, 195] on div "Prospect: [PERSON_NAME] Property: Abri" at bounding box center [519, 205] width 637 height 38
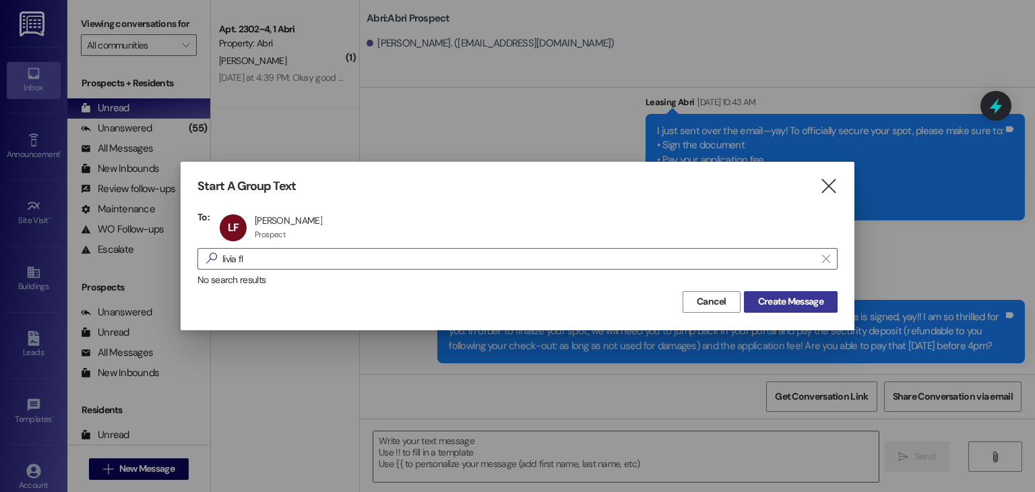
click at [758, 300] on span "Create Message" at bounding box center [790, 302] width 65 height 14
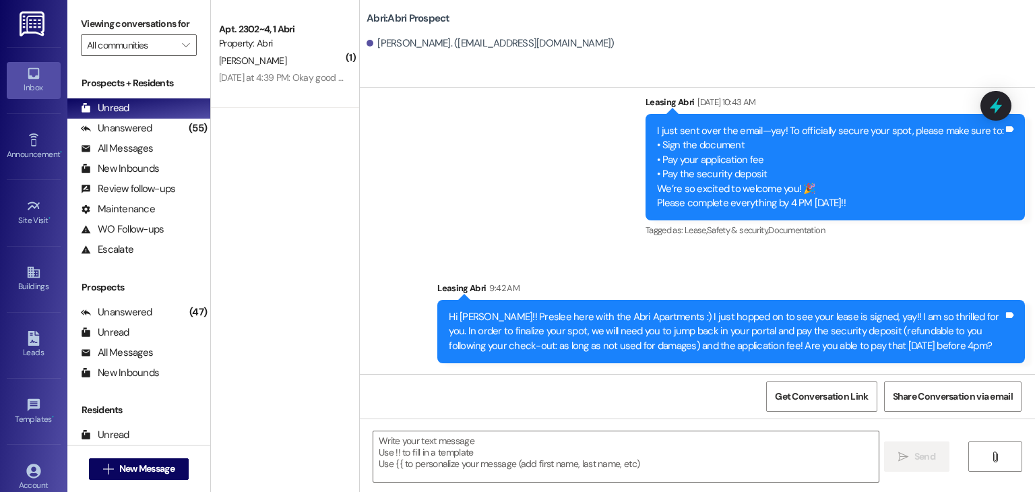
scroll to position [0, 0]
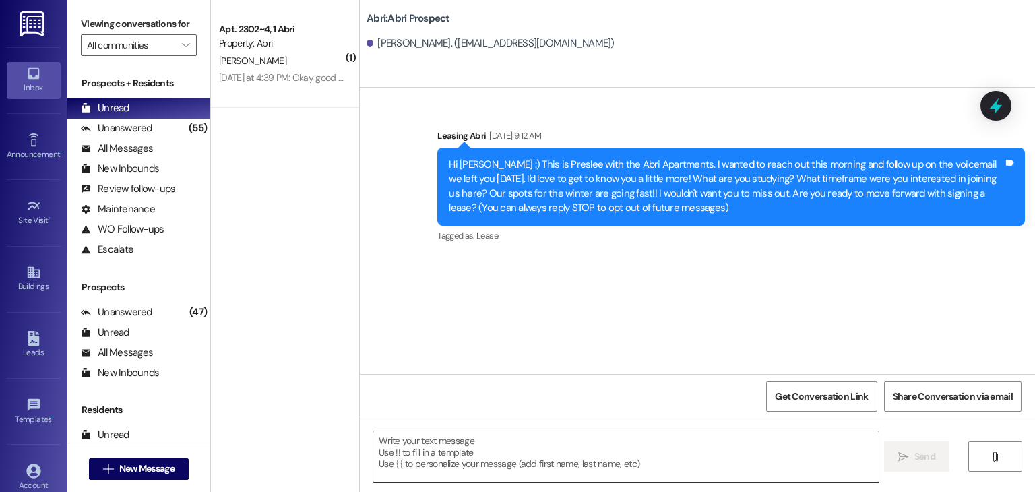
click at [377, 468] on textarea at bounding box center [625, 456] width 505 height 51
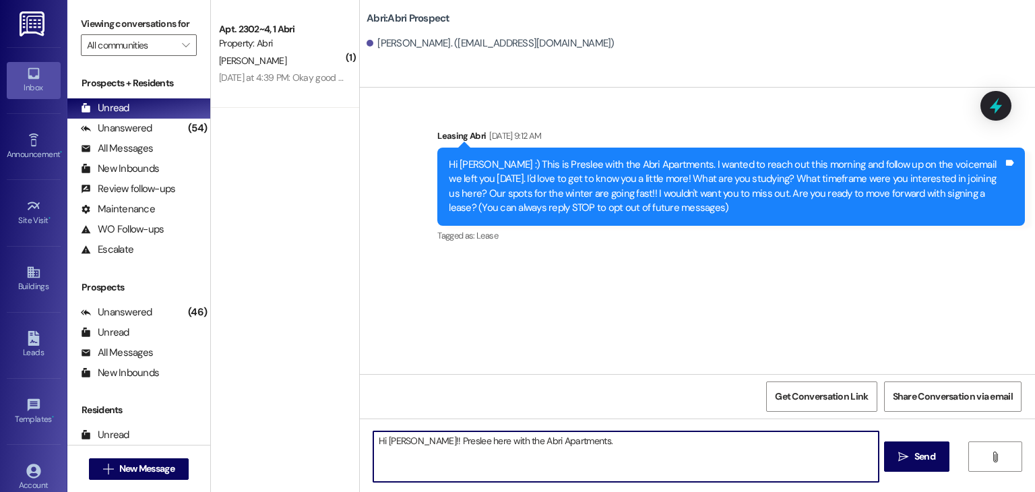
paste textarea "Hi [PERSON_NAME]!! Preslee here with the Abri Apartments :) I just hopped on to…"
paste textarea "Hey [PERSON_NAME]! I want to make sure we get things squared away for you & tha…"
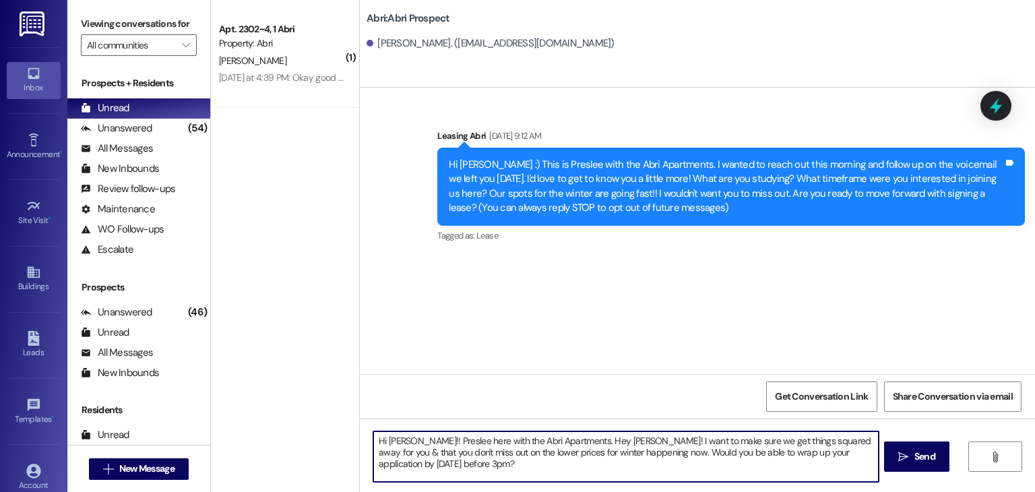
drag, startPoint x: 605, startPoint y: 440, endPoint x: 554, endPoint y: 443, distance: 51.3
click at [554, 443] on textarea "Hi [PERSON_NAME]!! Preslee here with the Abri Apartments. Hey [PERSON_NAME]! I …" at bounding box center [625, 456] width 505 height 51
type textarea "Hi [PERSON_NAME]!! Preslee here with the Abri Apartments. I want to make sure w…"
click at [843, 452] on textarea "Hi [PERSON_NAME]!! Preslee here with the Abri Apartments. I want to make sure w…" at bounding box center [625, 456] width 505 height 51
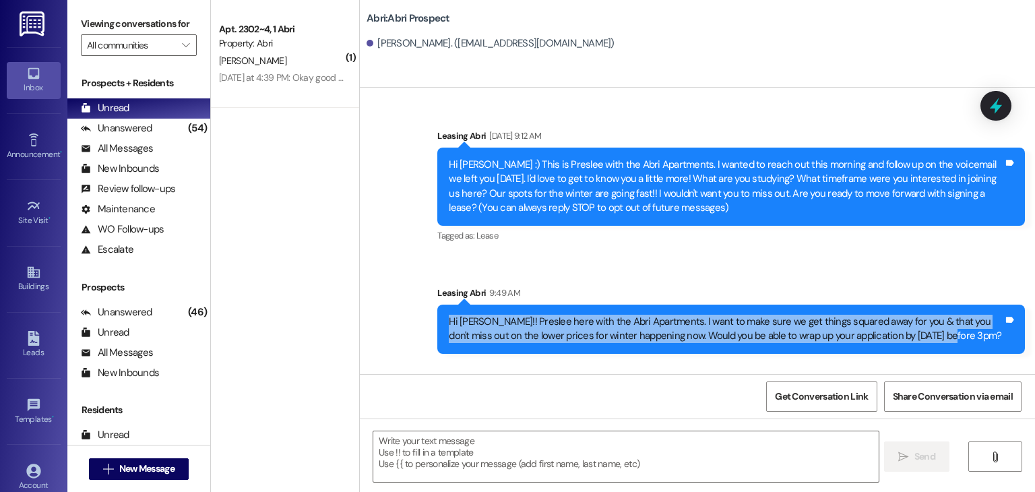
drag, startPoint x: 442, startPoint y: 316, endPoint x: 940, endPoint y: 340, distance: 499.4
click at [940, 340] on div "Hi [PERSON_NAME]!! Preslee here with the Abri Apartments. I want to make sure w…" at bounding box center [726, 329] width 555 height 29
copy div "Hi [PERSON_NAME]!! Preslee here with the Abri Apartments. I want to make sure w…"
click at [392, 354] on div "Sent via SMS Leasing Abri [DATE] 9:12 AM Hi Livia :) This is Preslee with the A…" at bounding box center [697, 231] width 675 height 266
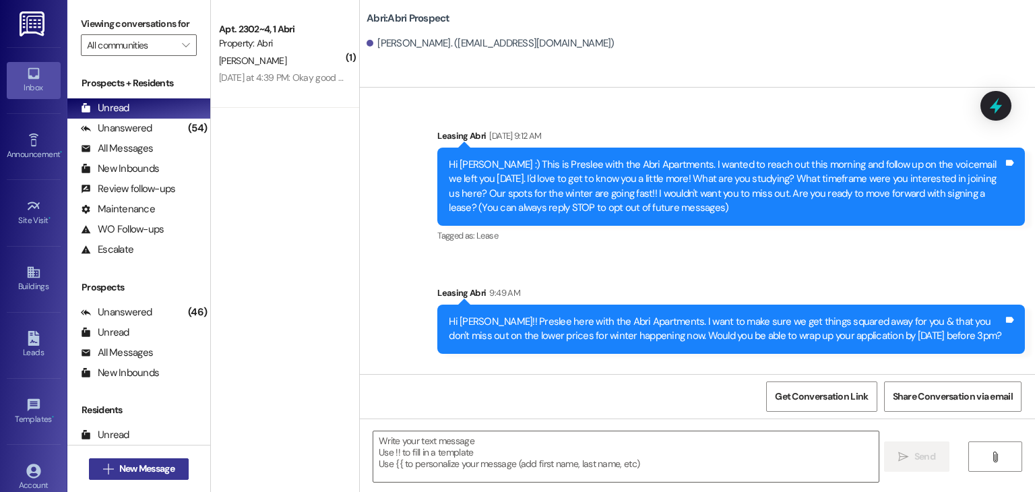
click at [177, 470] on button " New Message" at bounding box center [139, 469] width 100 height 22
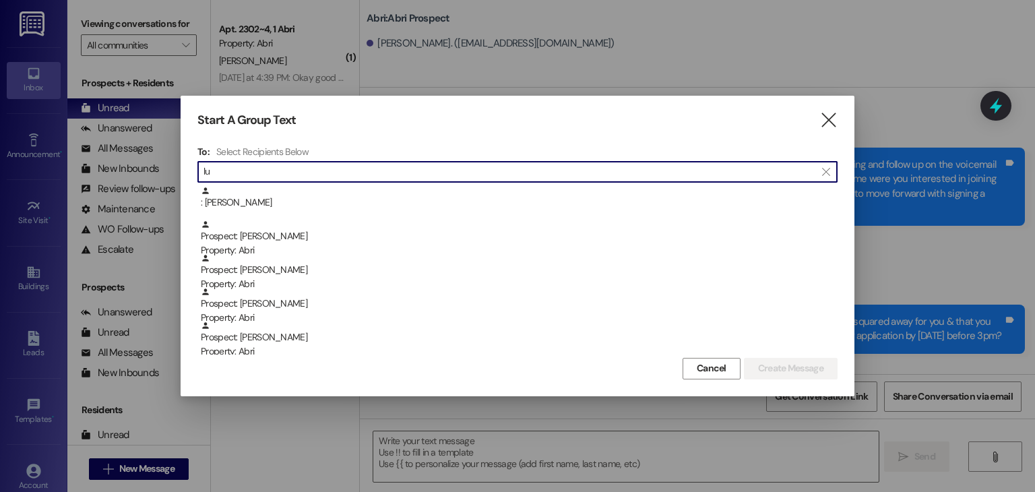
type input "l"
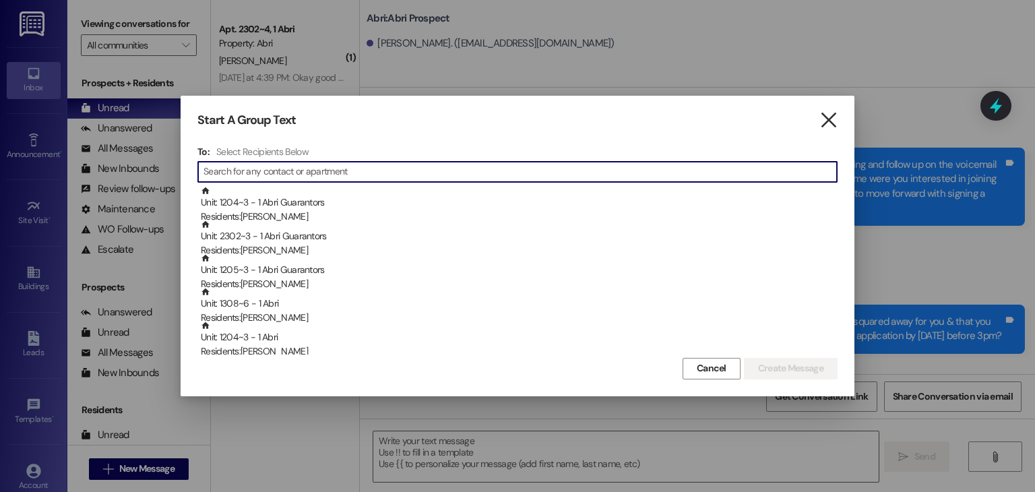
click at [825, 121] on icon "" at bounding box center [829, 120] width 18 height 14
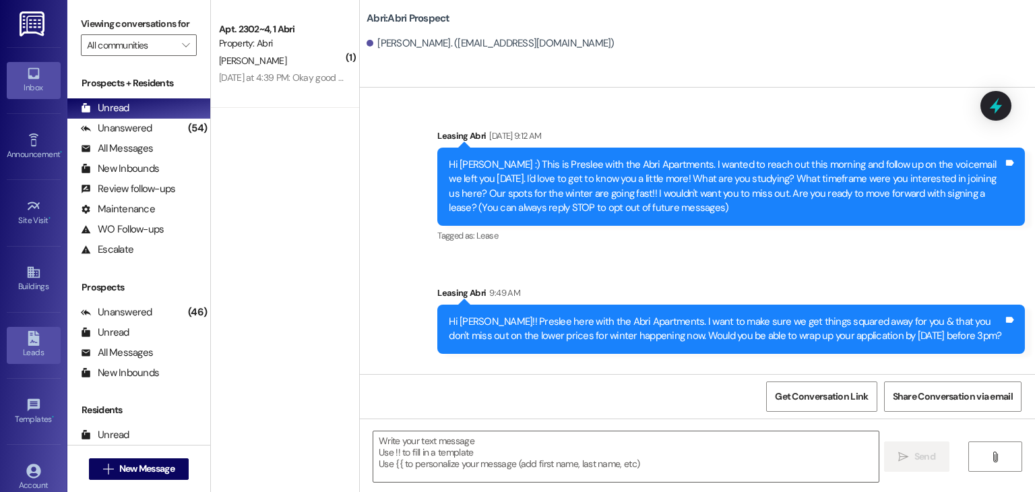
click at [37, 340] on icon at bounding box center [33, 338] width 15 height 15
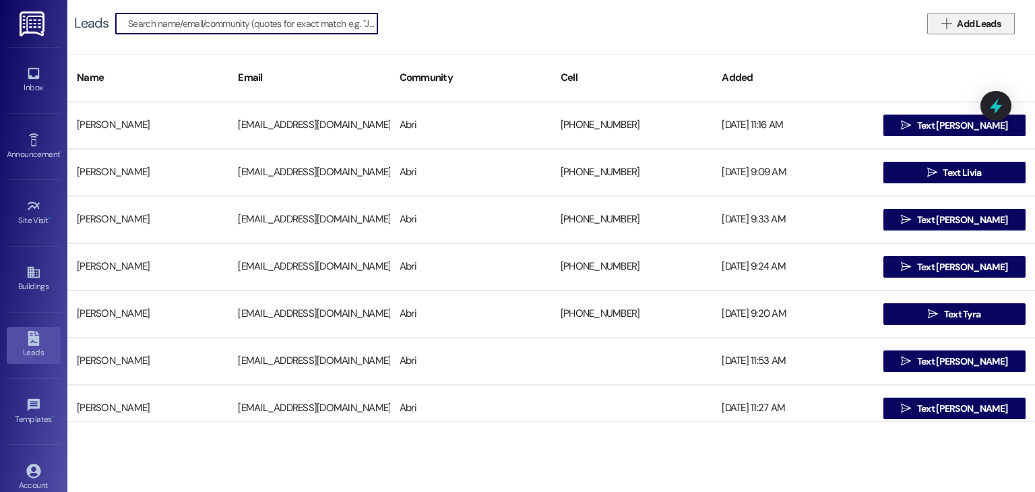
click at [951, 22] on icon "" at bounding box center [947, 23] width 10 height 11
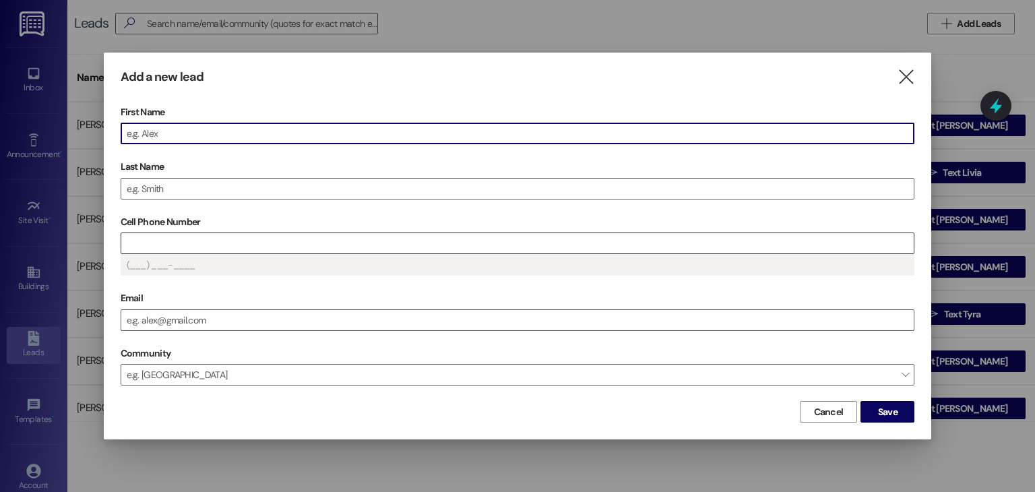
click at [451, 241] on input "Cell Phone Number" at bounding box center [517, 243] width 793 height 20
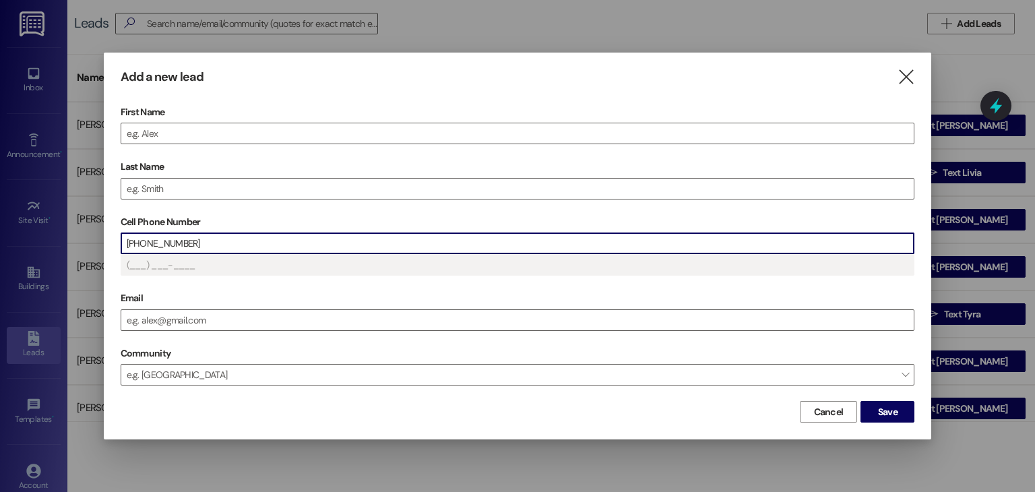
type input "[PHONE_NUMBER]"
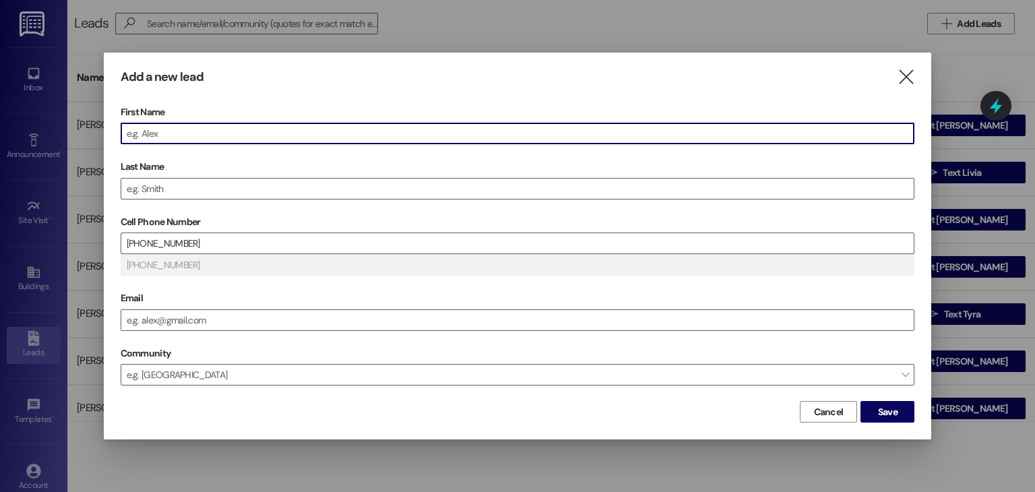
click at [210, 133] on input "First Name" at bounding box center [517, 133] width 793 height 20
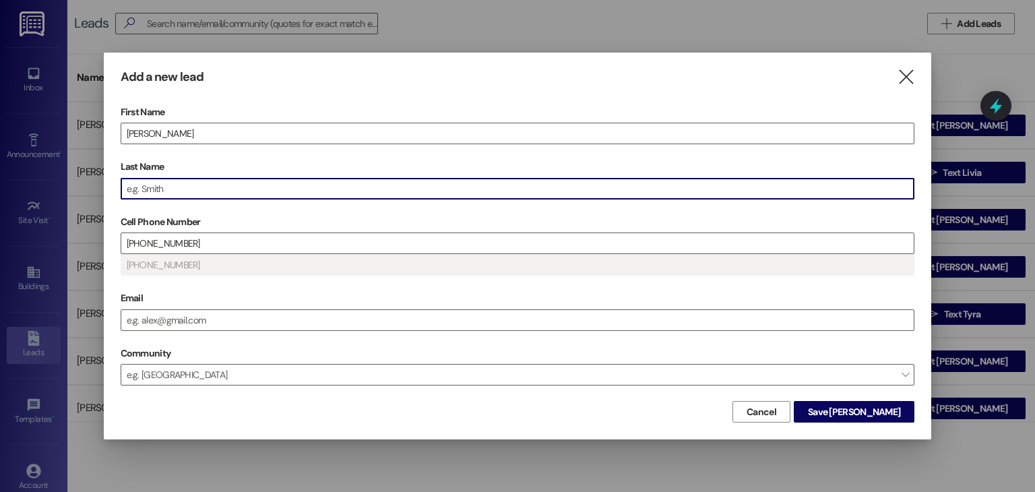
click at [188, 185] on input "Last Name" at bounding box center [517, 189] width 793 height 20
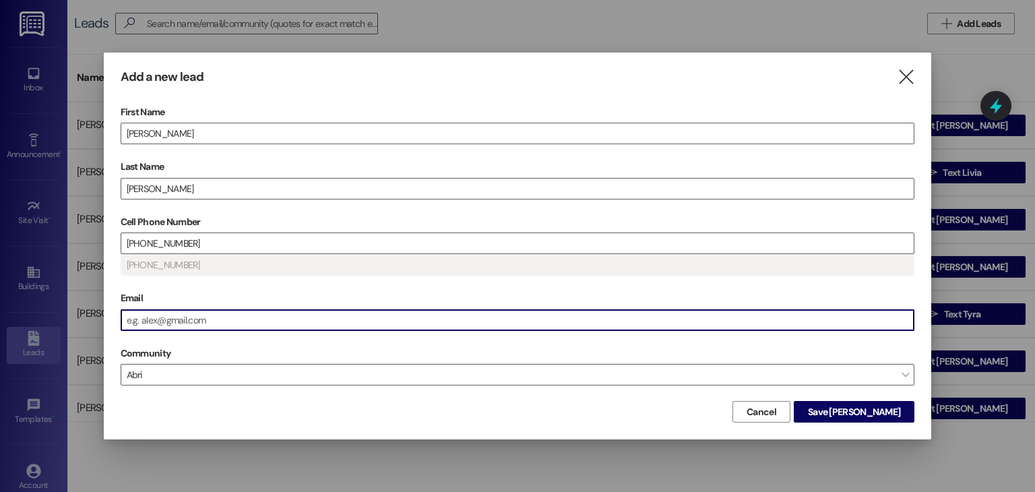
click at [218, 322] on input "Email" at bounding box center [517, 320] width 793 height 20
click at [874, 409] on span "Save [PERSON_NAME]" at bounding box center [854, 412] width 92 height 14
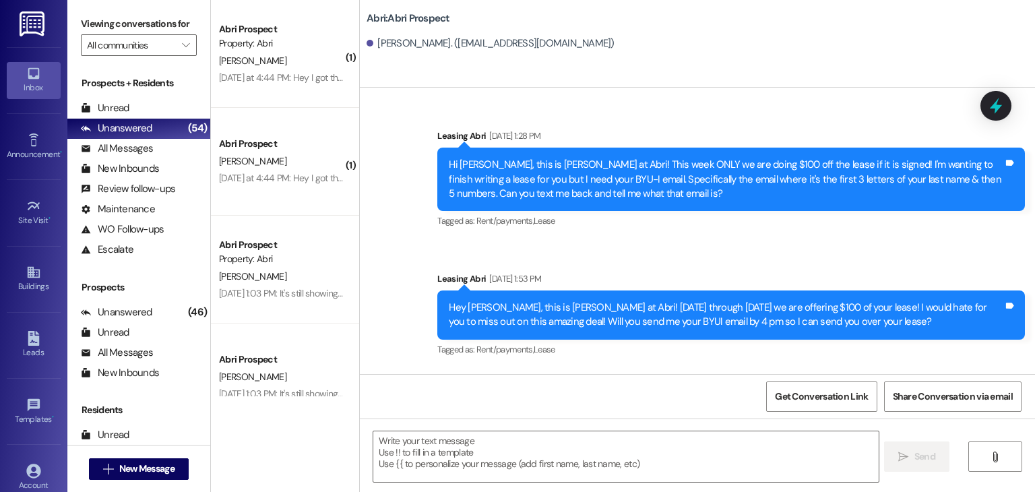
scroll to position [1812, 0]
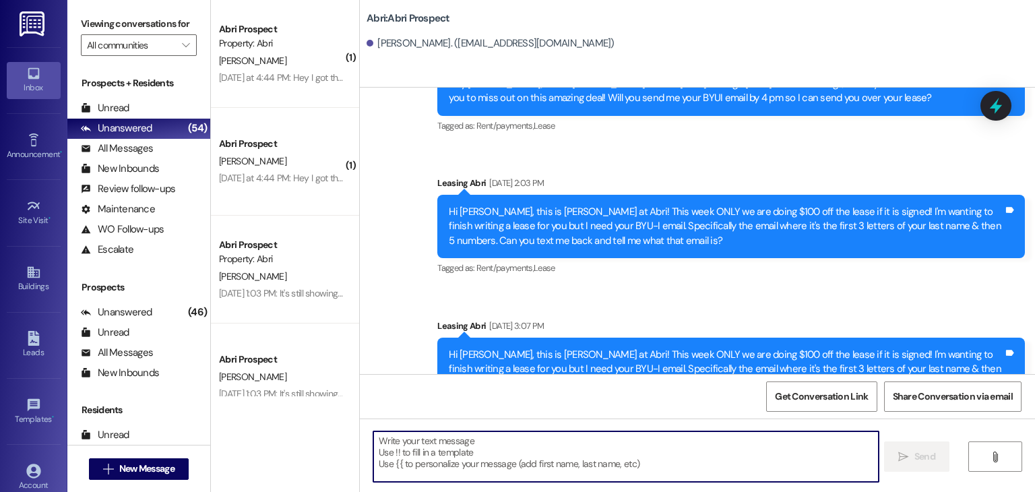
click at [442, 448] on textarea at bounding box center [625, 456] width 505 height 51
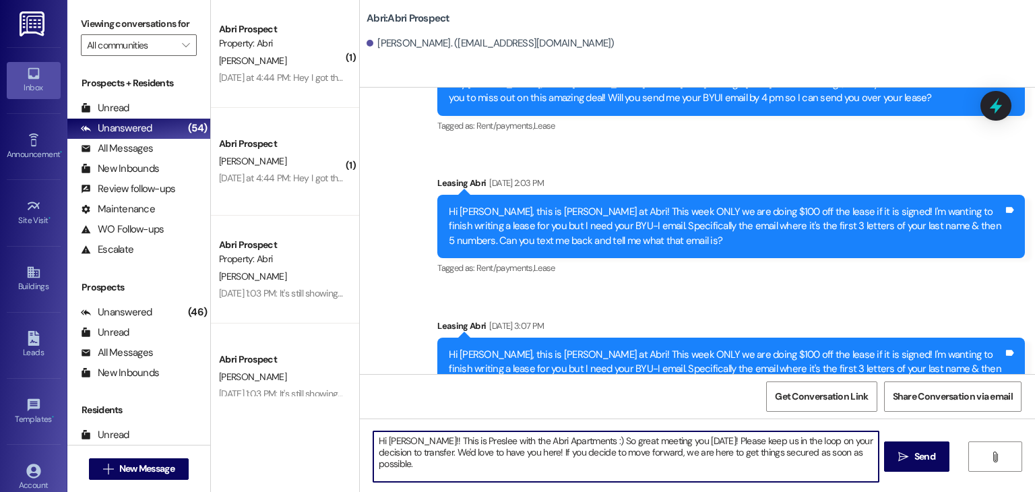
type textarea "Hi [PERSON_NAME]!! This is Preslee with the Abri Apartments :) So great meeting…"
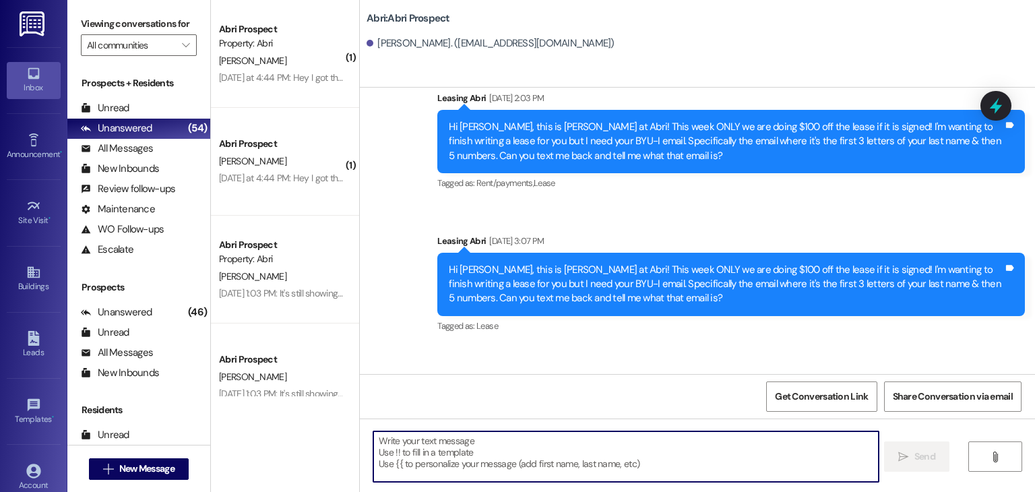
scroll to position [1920, 0]
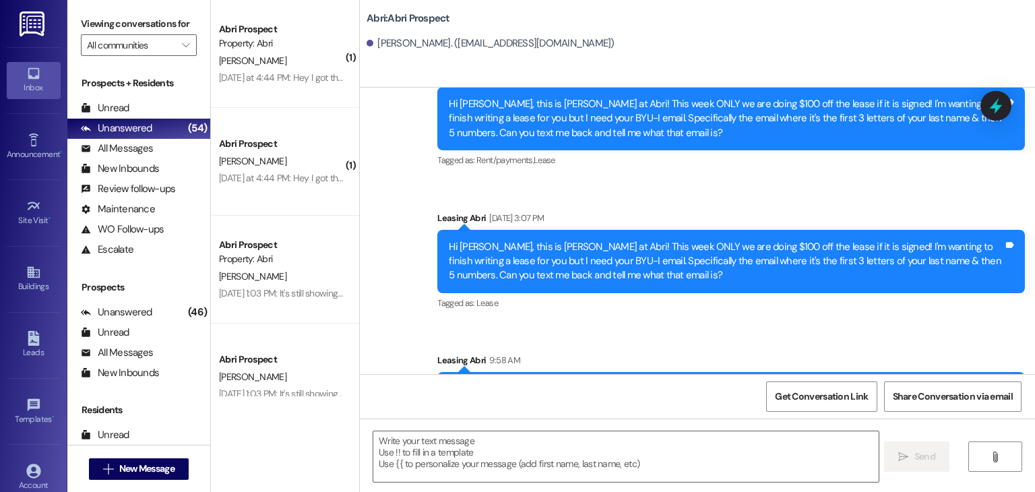
drag, startPoint x: 442, startPoint y: 331, endPoint x: 980, endPoint y: 349, distance: 538.2
click at [980, 382] on div "Hi [PERSON_NAME]!! This is Preslee with the Abri Apartments :) So great meeting…" at bounding box center [726, 403] width 555 height 43
copy div "Hi [PERSON_NAME]!! This is Preslee with the Abri Apartments :) So great meeting…"
click at [156, 473] on span "New Message" at bounding box center [146, 469] width 55 height 14
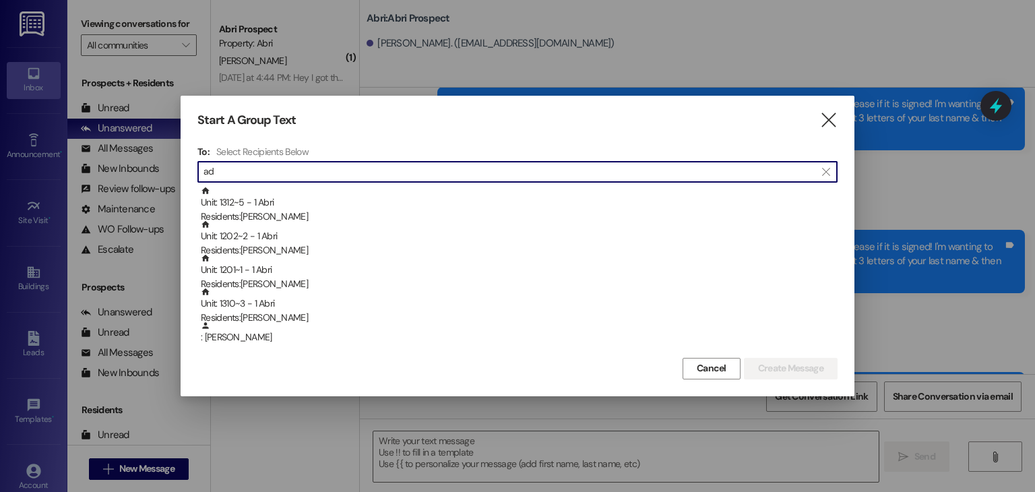
type input "a"
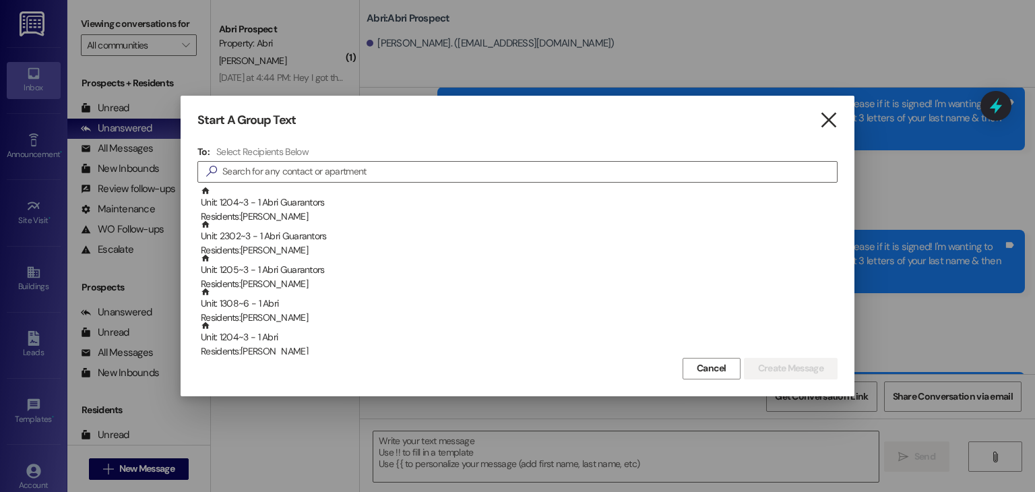
click at [833, 121] on icon "" at bounding box center [829, 120] width 18 height 14
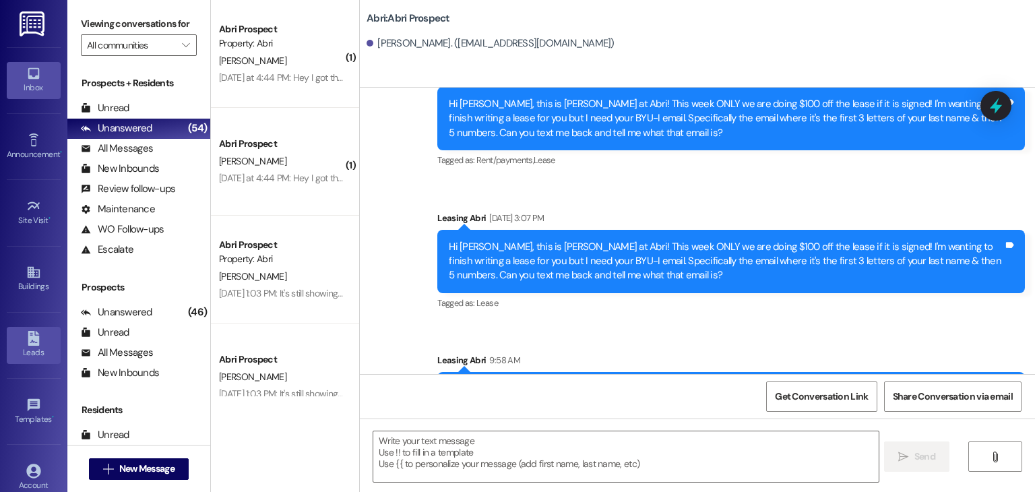
click at [39, 336] on link "Leads" at bounding box center [34, 345] width 54 height 36
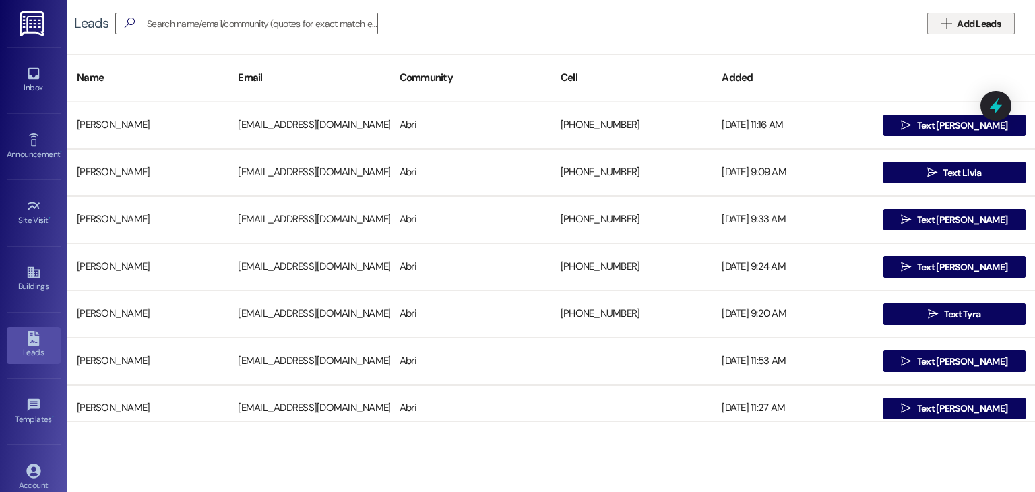
click at [992, 13] on button " Add Leads" at bounding box center [972, 24] width 88 height 22
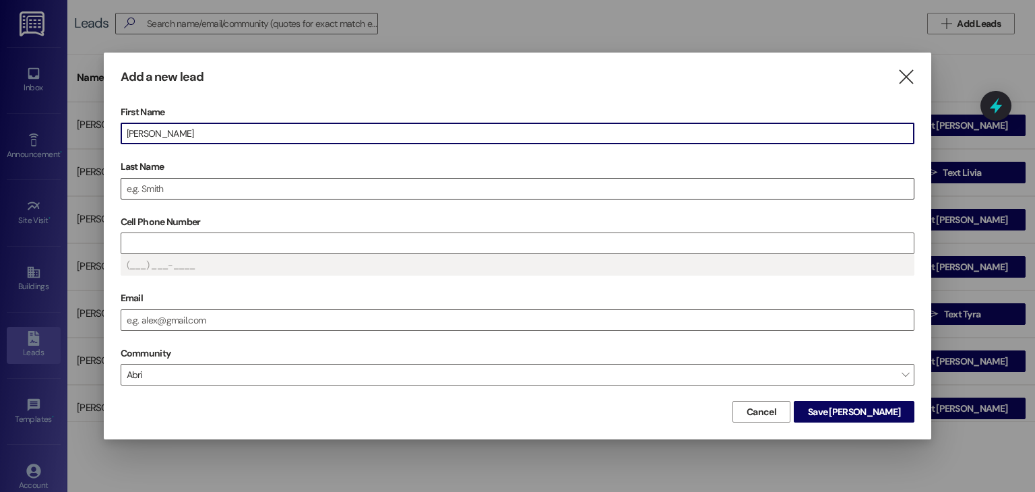
click at [444, 184] on input "Last Name" at bounding box center [517, 189] width 793 height 20
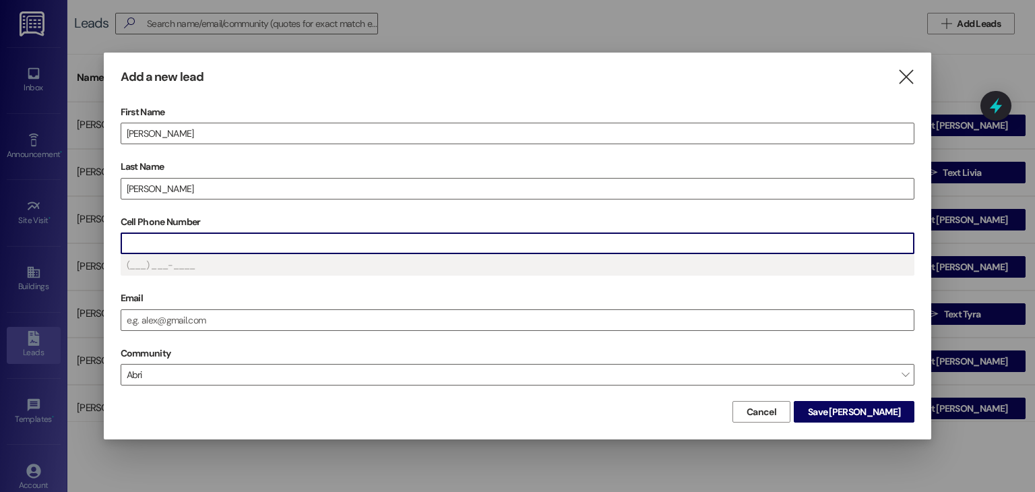
click at [194, 251] on input "Cell Phone Number" at bounding box center [517, 243] width 793 height 20
click at [175, 322] on input "Email" at bounding box center [517, 320] width 793 height 20
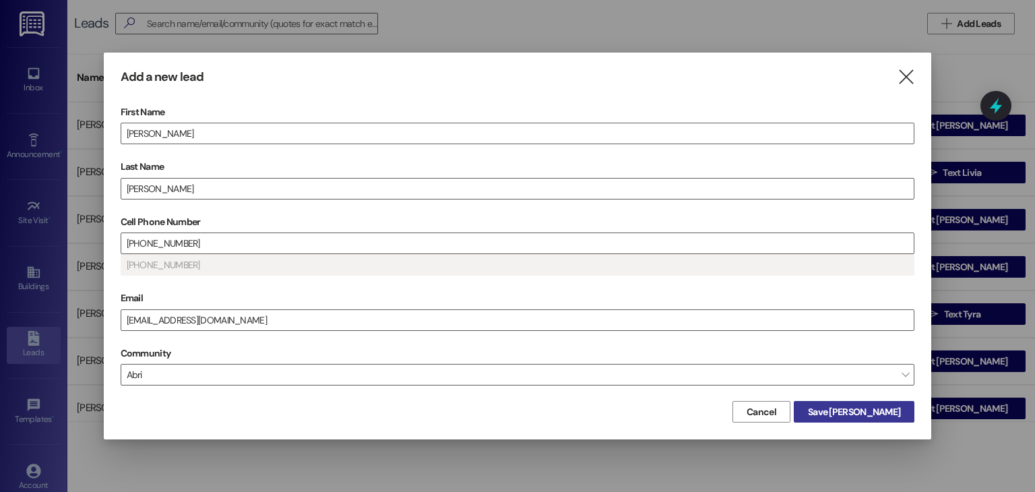
click at [884, 405] on span "Save [PERSON_NAME]" at bounding box center [854, 412] width 92 height 14
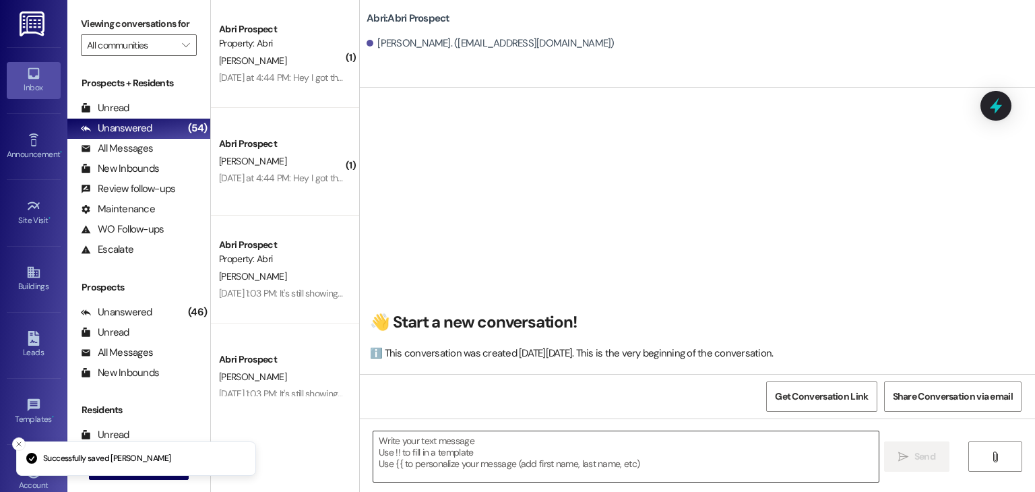
click at [450, 459] on textarea at bounding box center [625, 456] width 505 height 51
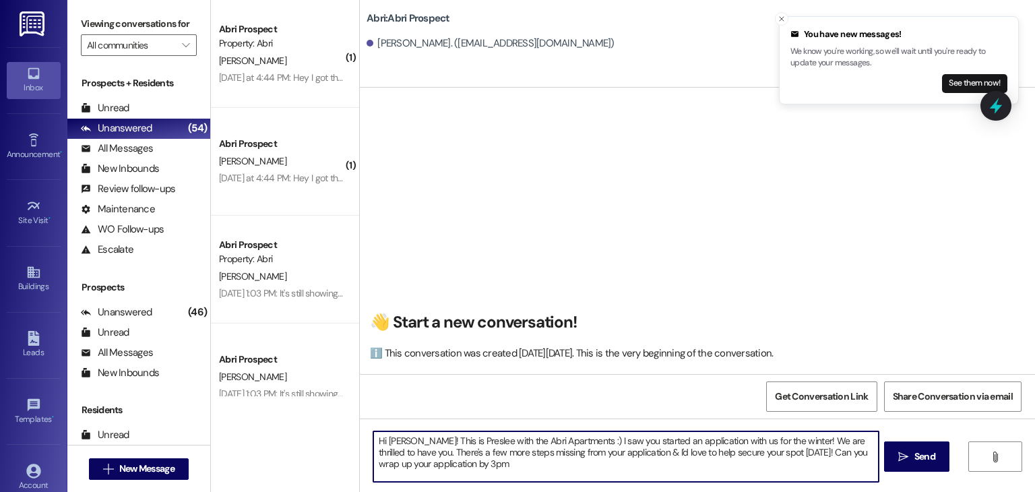
type textarea "Hi [PERSON_NAME]! This is Preslee with the Abri Apartments :) I saw you started…"
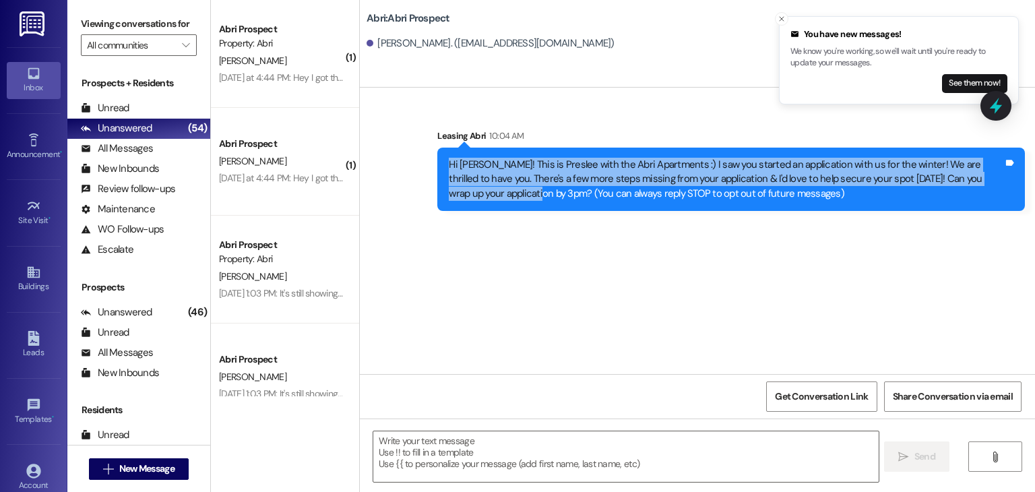
drag, startPoint x: 440, startPoint y: 160, endPoint x: 466, endPoint y: 191, distance: 41.1
click at [466, 191] on div "Hi [PERSON_NAME]! This is Preslee with the Abri Apartments :) I saw you started…" at bounding box center [731, 179] width 588 height 63
copy div "Hi [PERSON_NAME]! This is Preslee with the Abri Apartments :) I saw you started…"
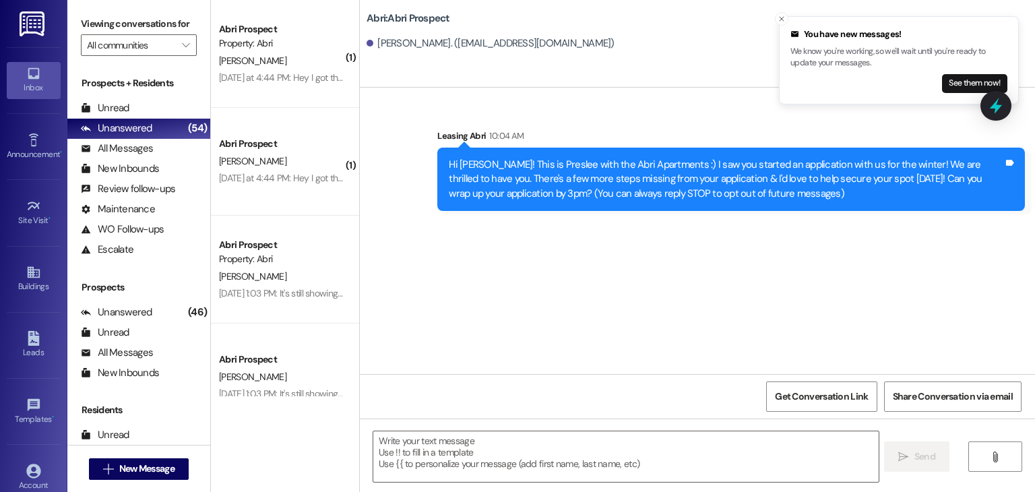
click at [102, 456] on div " New Message" at bounding box center [139, 469] width 100 height 34
click at [102, 460] on button " New Message" at bounding box center [139, 469] width 100 height 22
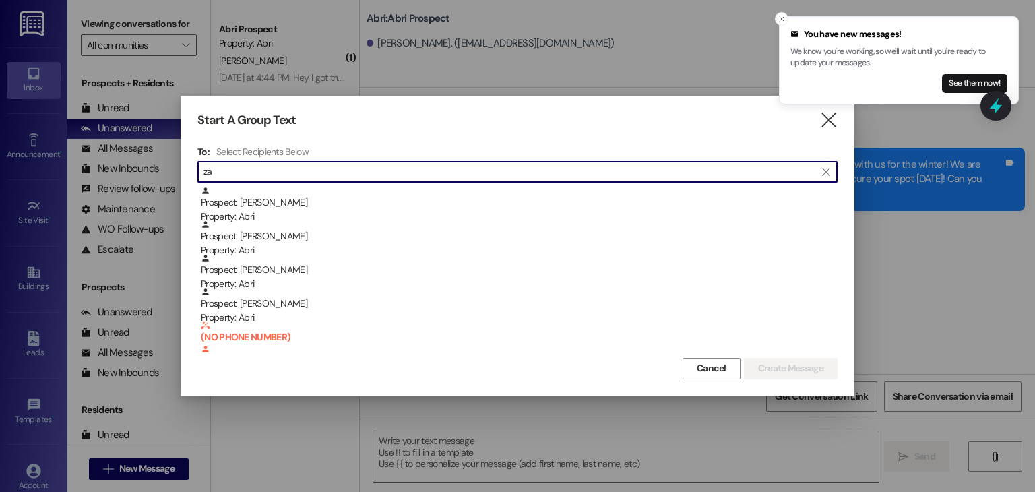
type input "z"
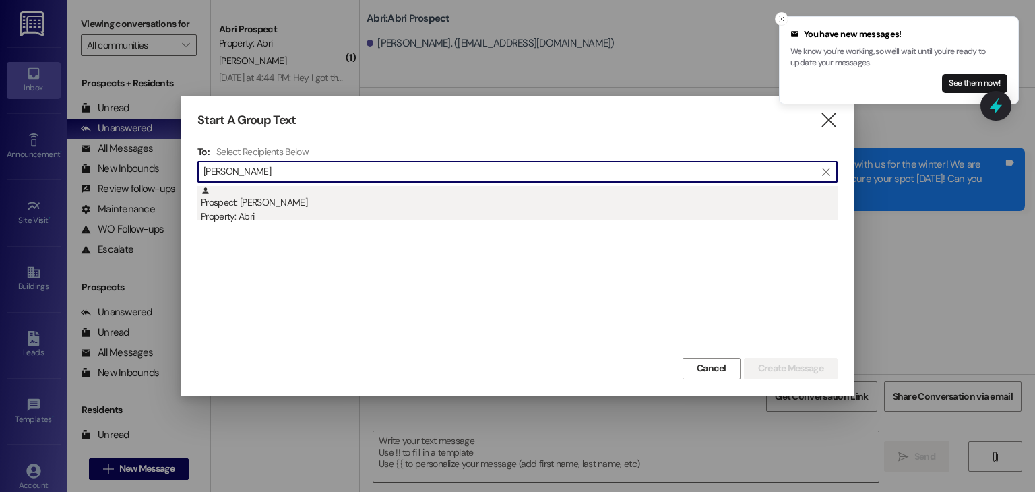
type input "[PERSON_NAME]"
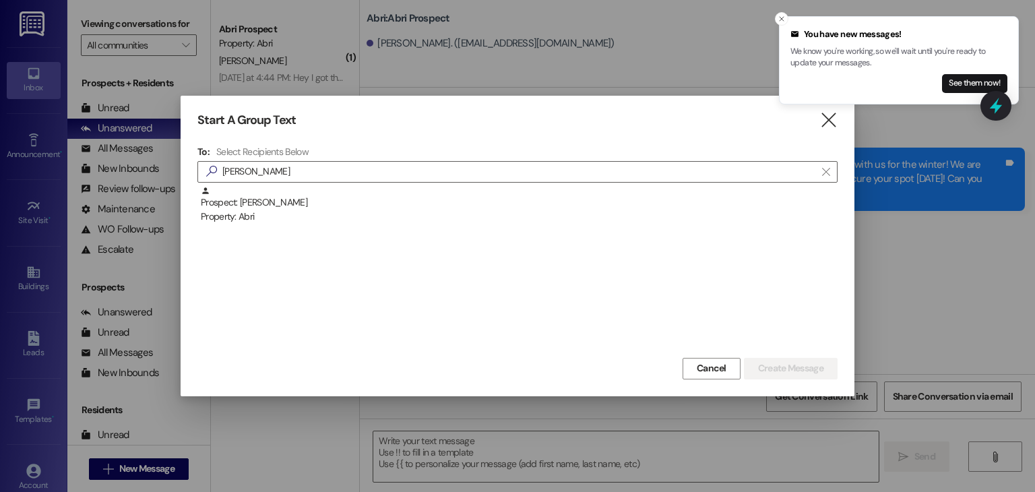
drag, startPoint x: 234, startPoint y: 202, endPoint x: 241, endPoint y: 203, distance: 7.4
click at [234, 201] on div "Prospect: [PERSON_NAME] Property: Abri" at bounding box center [519, 205] width 637 height 38
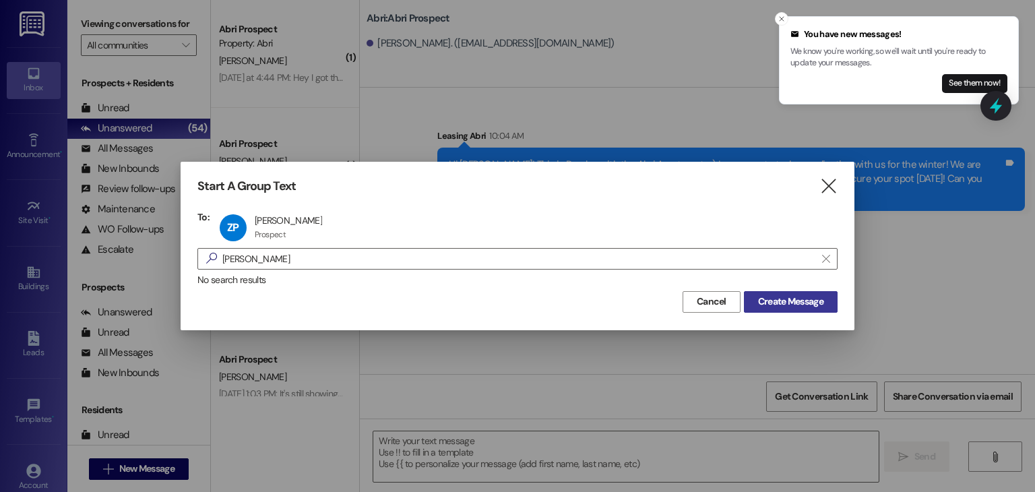
click at [774, 310] on button "Create Message" at bounding box center [791, 302] width 94 height 22
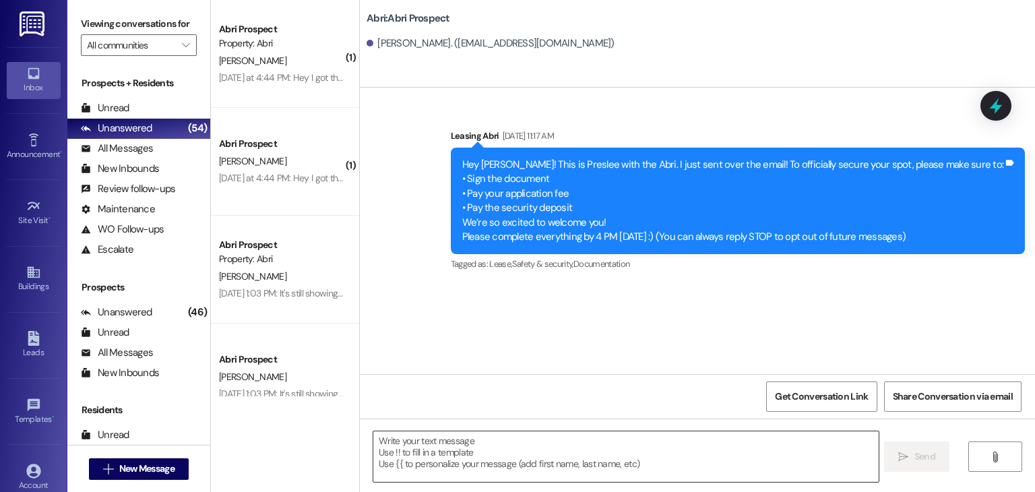
click at [502, 451] on textarea at bounding box center [625, 456] width 505 height 51
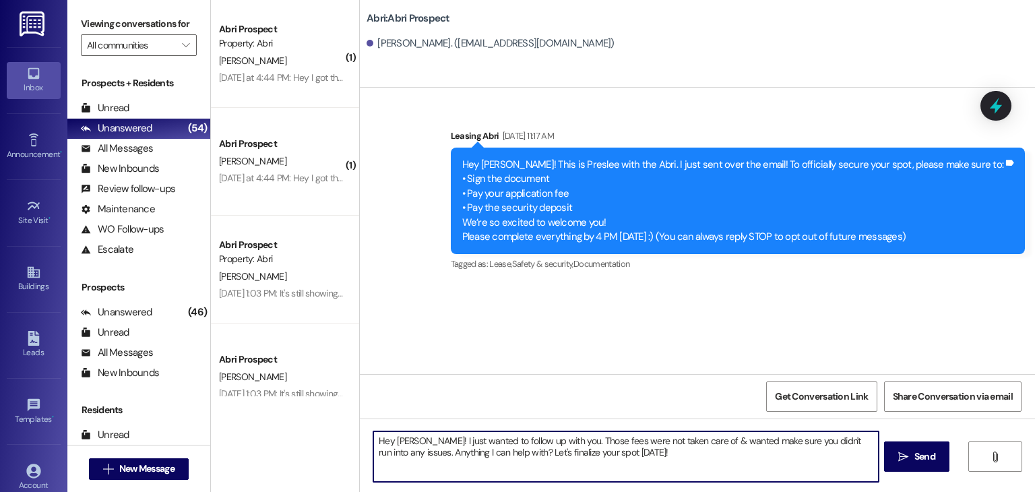
type textarea "Hey [PERSON_NAME]! I just wanted to follow up with you. Those fees were not tak…"
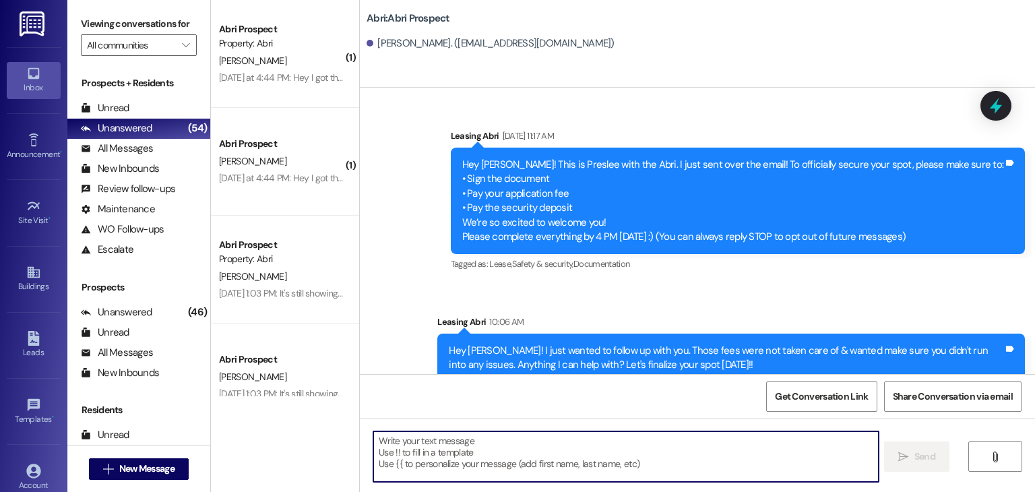
scroll to position [19, 0]
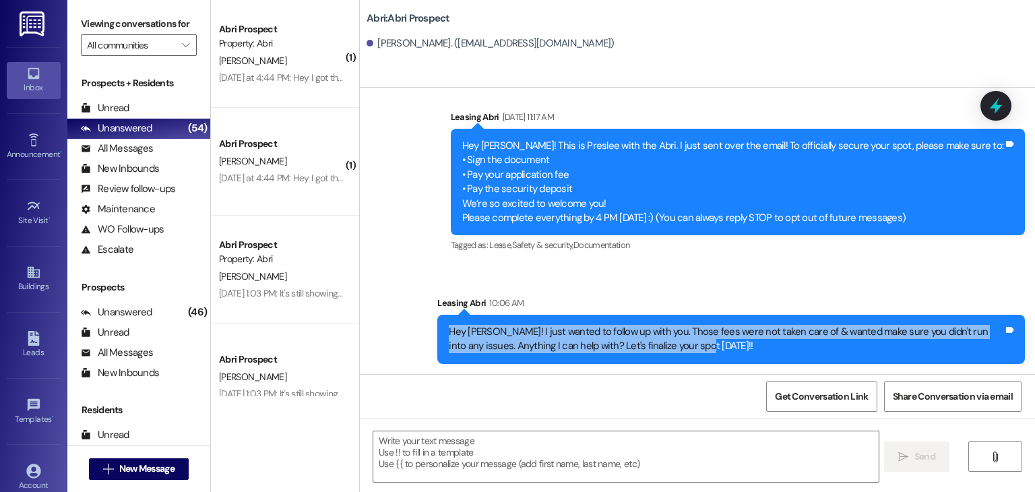
drag, startPoint x: 444, startPoint y: 333, endPoint x: 692, endPoint y: 349, distance: 249.3
click at [692, 349] on div "Hey [PERSON_NAME]! I just wanted to follow up with you. Those fees were not tak…" at bounding box center [726, 339] width 555 height 29
copy div "Hey [PERSON_NAME]! I just wanted to follow up with you. Those fees were not tak…"
